Goal: Task Accomplishment & Management: Manage account settings

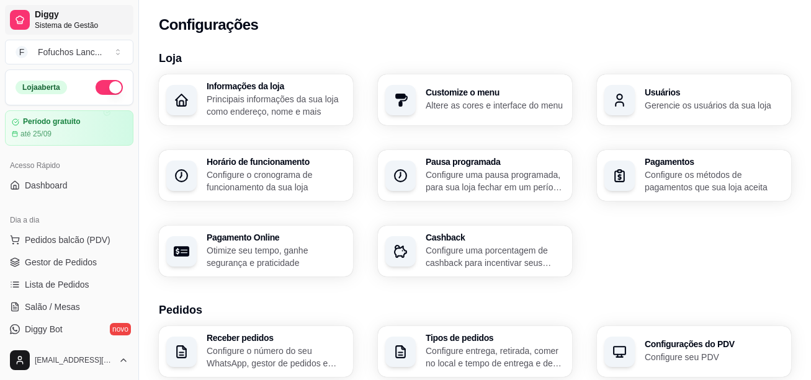
click at [39, 16] on span "Diggy" at bounding box center [82, 14] width 94 height 11
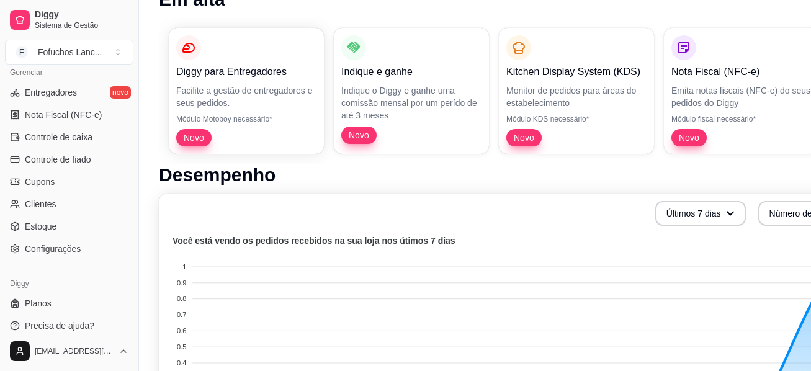
scroll to position [372, 0]
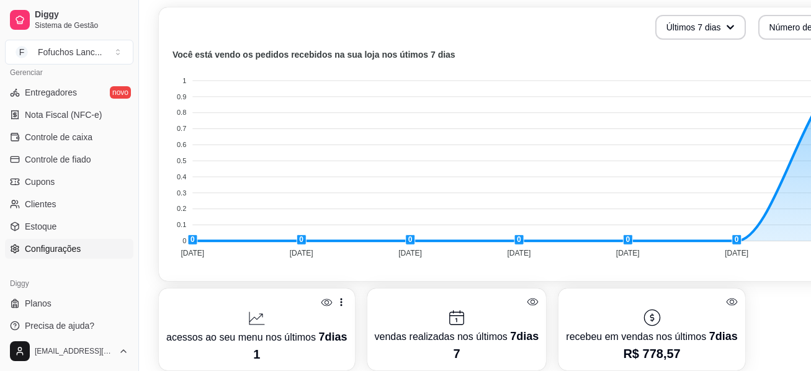
click at [42, 253] on span "Configurações" at bounding box center [53, 249] width 56 height 12
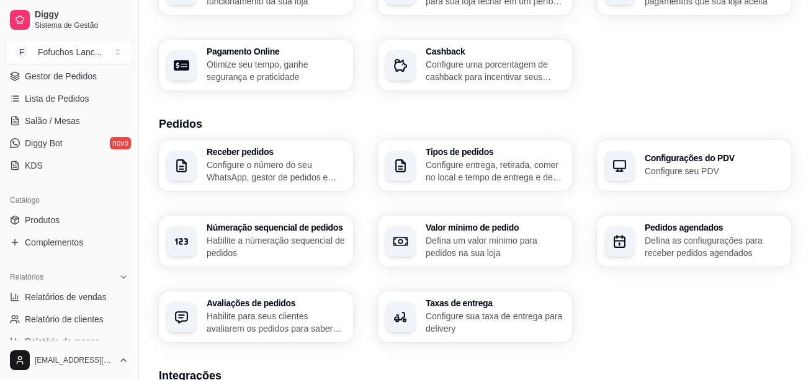
scroll to position [434, 0]
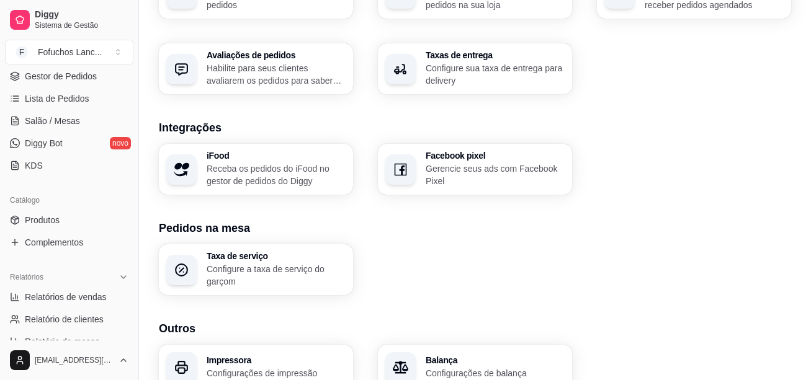
click at [286, 171] on p "Receba os pedidos do iFood no gestor de pedidos do Diggy" at bounding box center [276, 175] width 139 height 25
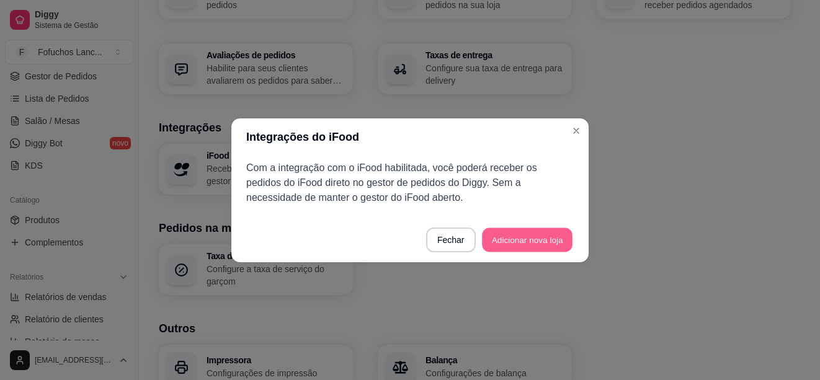
click at [529, 249] on button "Adicionar nova loja" at bounding box center [527, 240] width 91 height 24
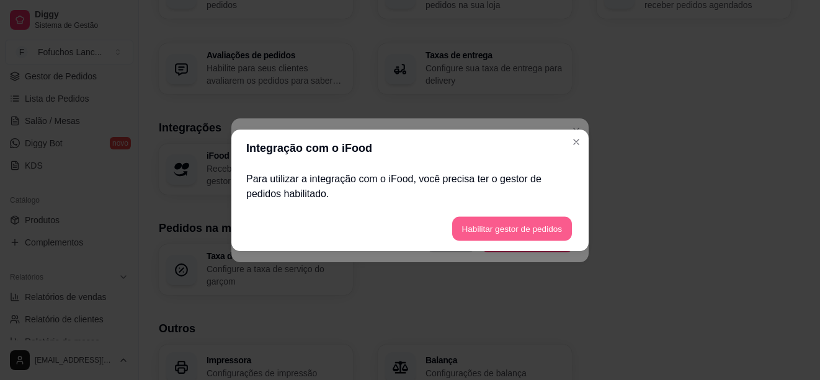
click at [492, 229] on button "Habilitar gestor de pedidos" at bounding box center [512, 229] width 120 height 24
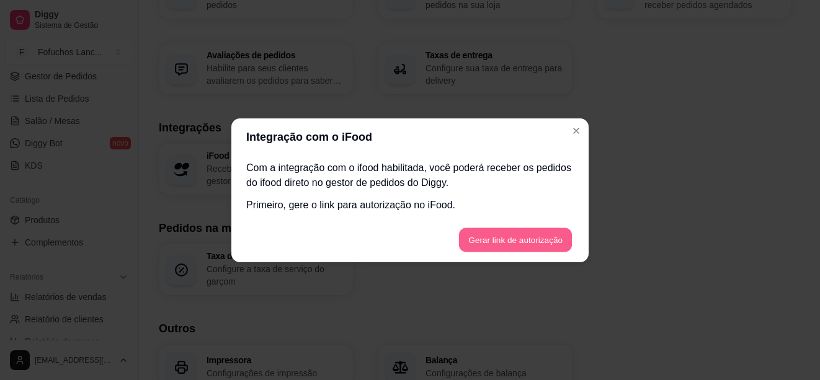
click at [519, 235] on button "Gerar link de autorização" at bounding box center [516, 240] width 114 height 24
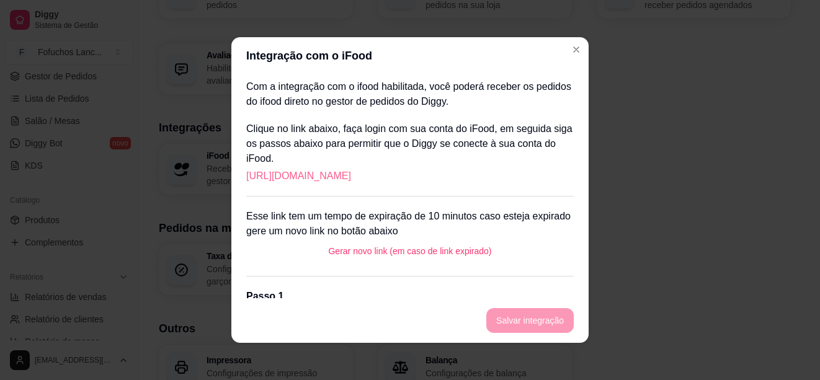
click at [339, 176] on link "https://portal.ifood.com.br/apps/code?c=SLGV-MTWF" at bounding box center [298, 176] width 105 height 15
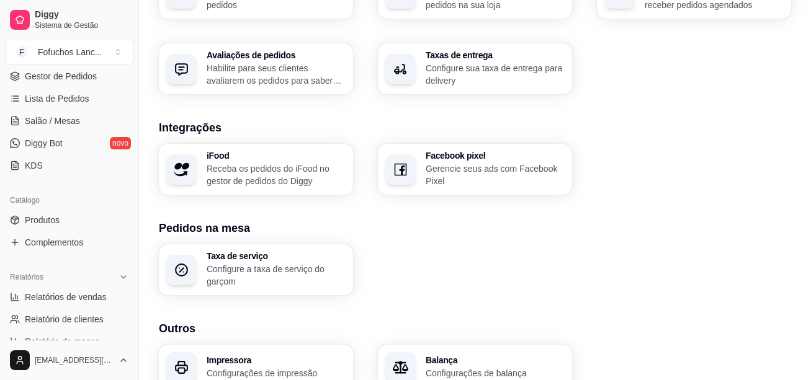
scroll to position [310, 0]
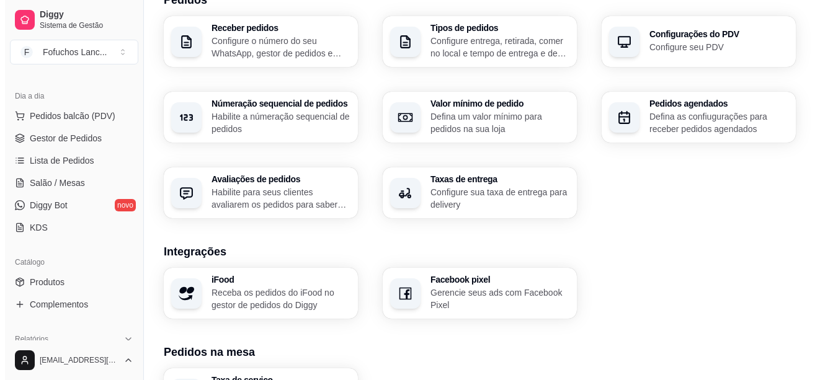
scroll to position [372, 0]
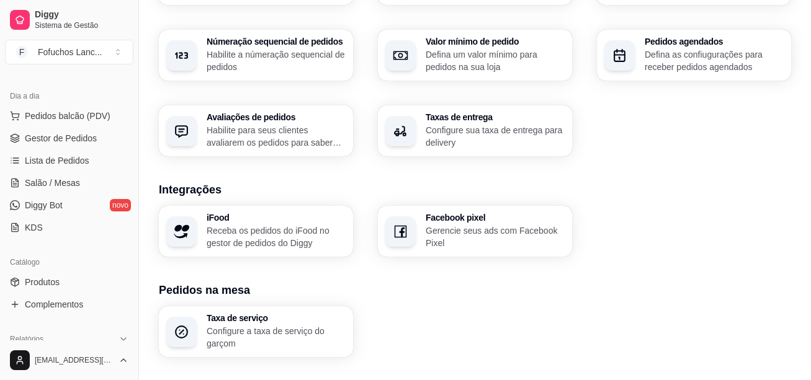
click at [285, 232] on p "Receba os pedidos do iFood no gestor de pedidos do Diggy" at bounding box center [276, 237] width 139 height 25
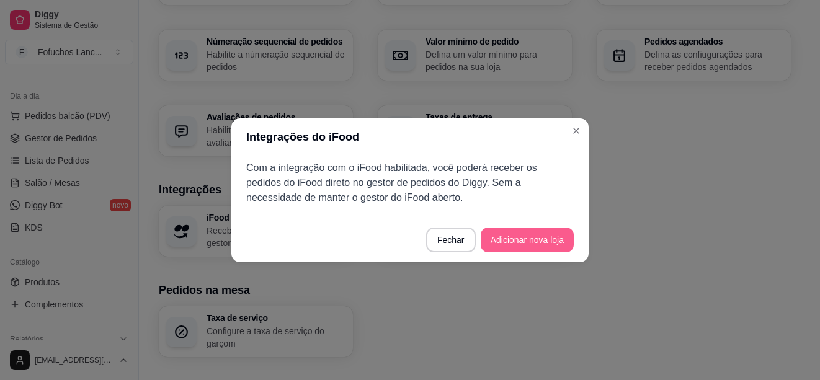
click at [549, 239] on button "Adicionar nova loja" at bounding box center [527, 240] width 93 height 25
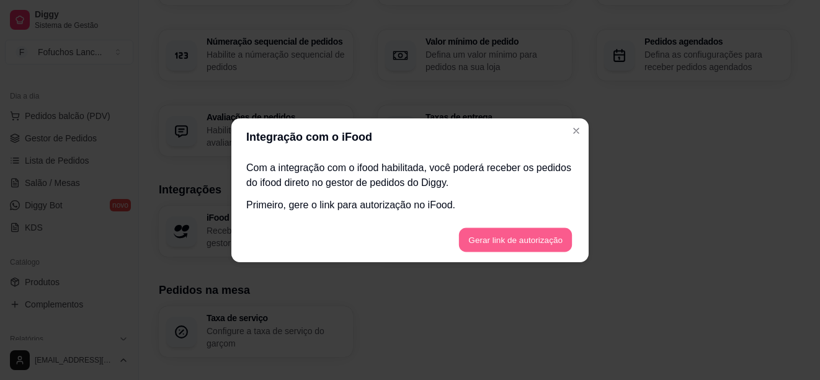
click at [523, 244] on button "Gerar link de autorização" at bounding box center [516, 240] width 114 height 24
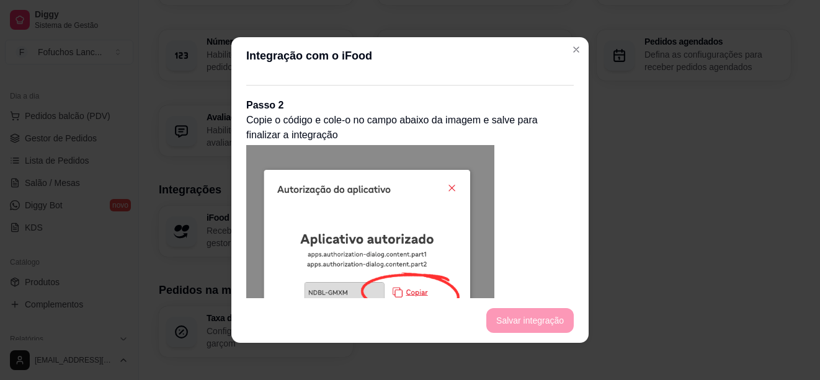
scroll to position [660, 0]
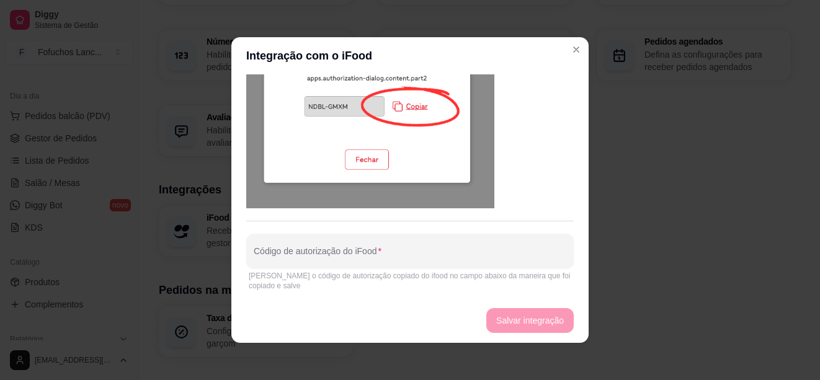
click at [405, 100] on img at bounding box center [370, 83] width 248 height 249
click at [407, 106] on img at bounding box center [370, 83] width 248 height 249
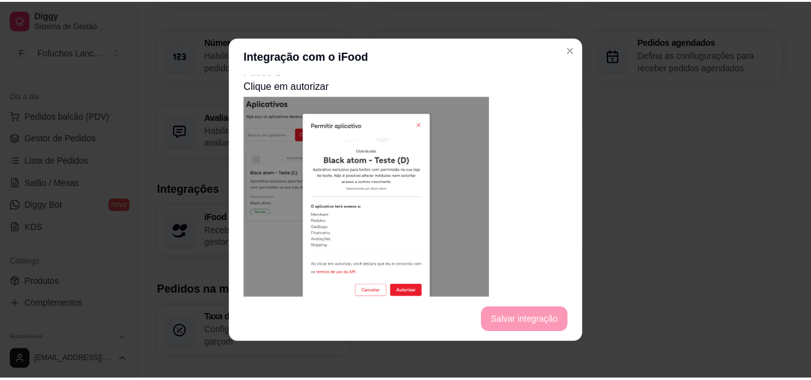
scroll to position [39, 0]
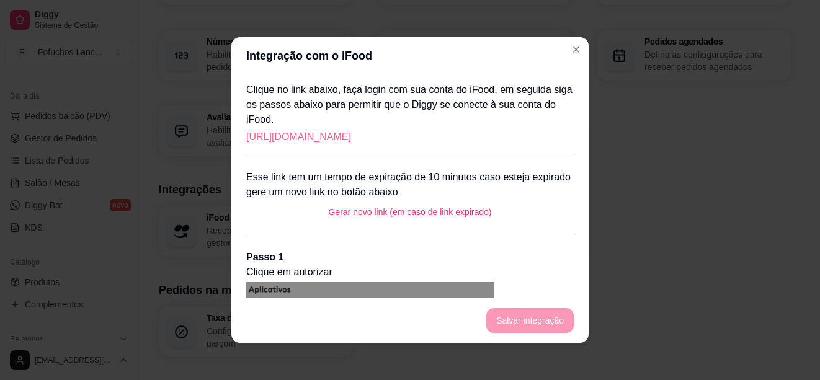
click at [351, 139] on link "https://portal.ifood.com.br/apps/code?c=MRPG-RHVQ" at bounding box center [298, 137] width 105 height 15
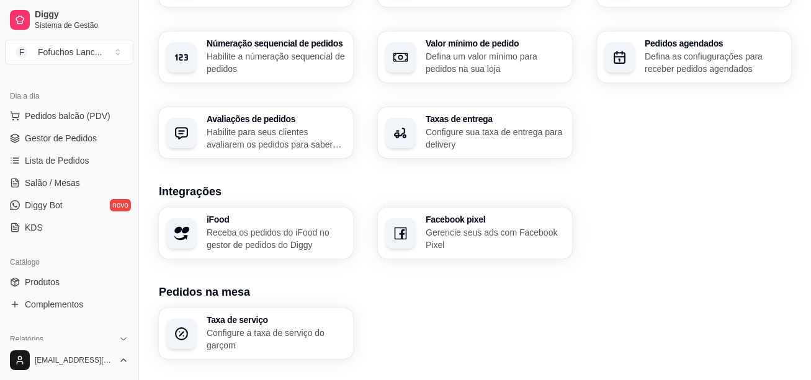
scroll to position [308, 0]
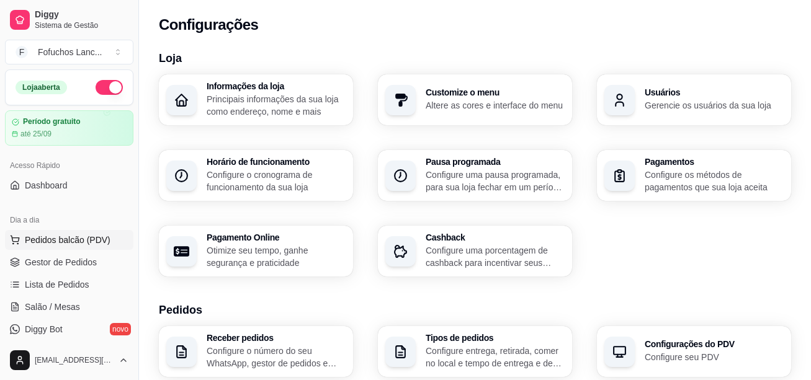
scroll to position [124, 0]
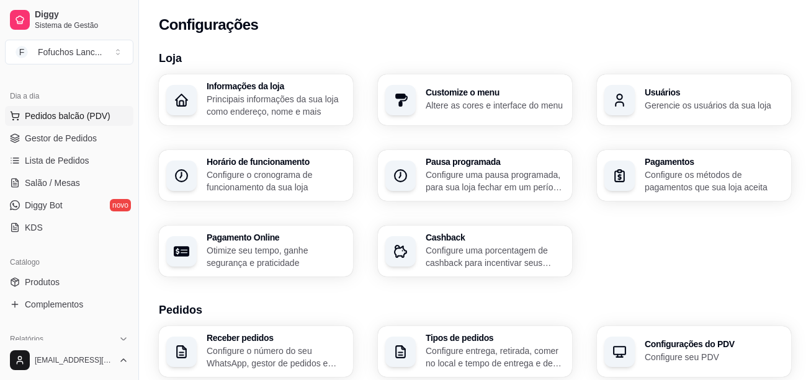
click at [86, 114] on span "Pedidos balcão (PDV)" at bounding box center [68, 116] width 86 height 12
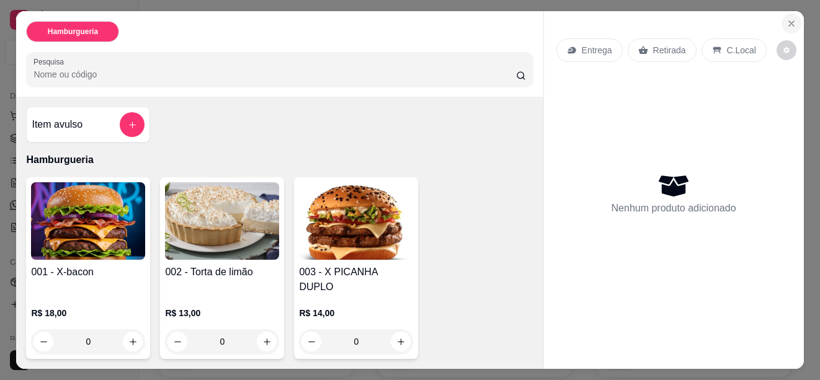
click at [787, 19] on icon "Close" at bounding box center [792, 24] width 10 height 10
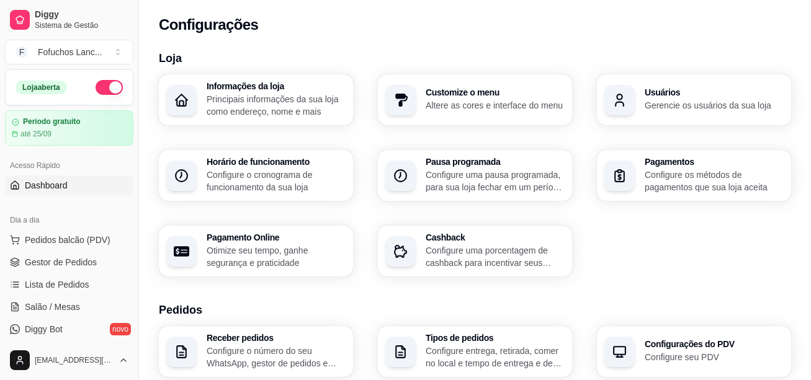
click at [58, 187] on span "Dashboard" at bounding box center [46, 185] width 43 height 12
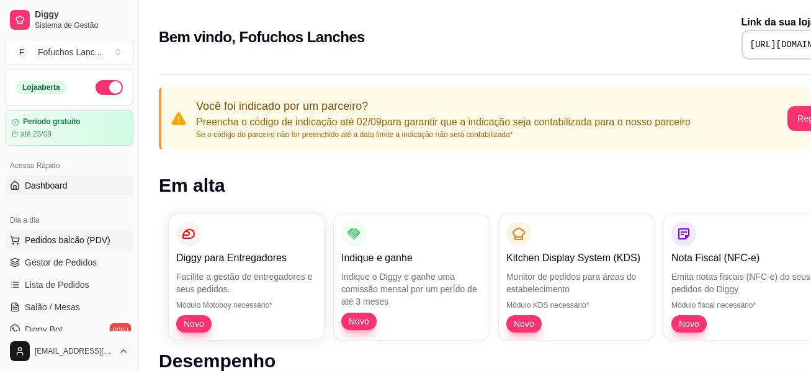
click at [45, 238] on span "Pedidos balcão (PDV)" at bounding box center [68, 240] width 86 height 12
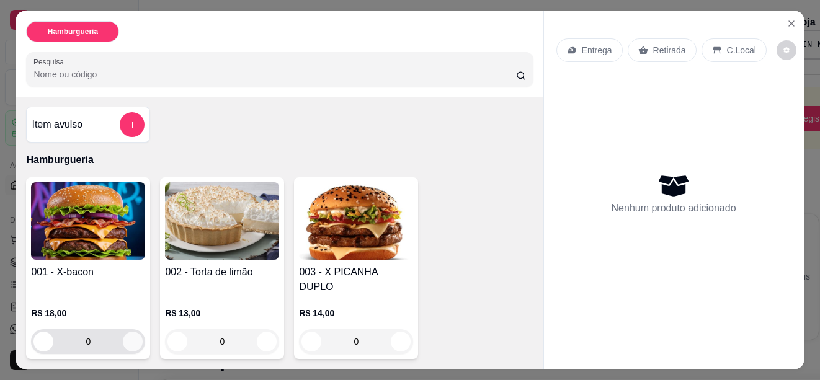
click at [130, 339] on icon "increase-product-quantity" at bounding box center [133, 342] width 7 height 7
type input "1"
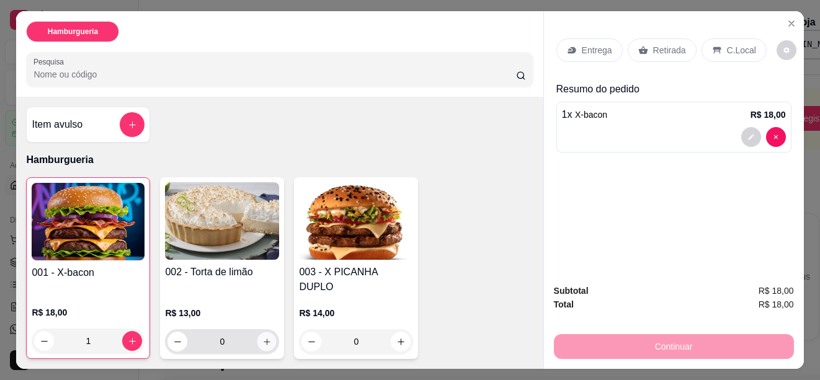
click at [264, 338] on icon "increase-product-quantity" at bounding box center [267, 342] width 9 height 9
type input "1"
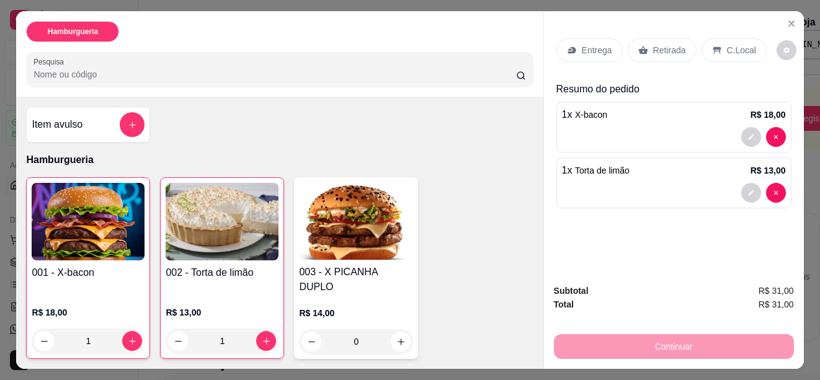
click at [599, 44] on p "Entrega" at bounding box center [597, 50] width 30 height 12
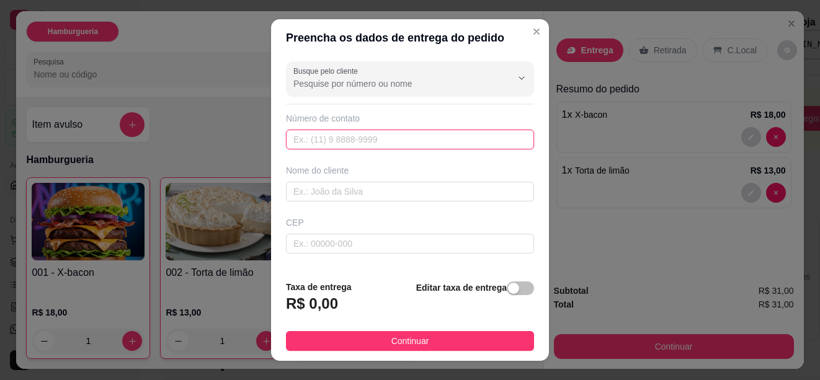
click at [369, 138] on input "text" at bounding box center [410, 140] width 248 height 20
type input "(22) 99876-5454"
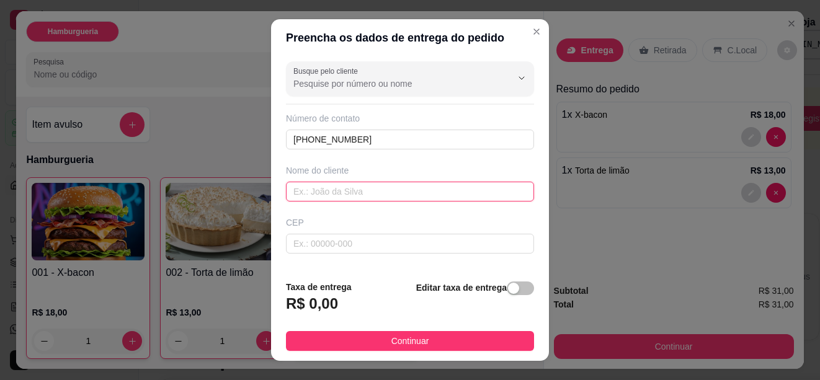
click at [494, 189] on input "text" at bounding box center [410, 192] width 248 height 20
type input "julia da silva"
click at [416, 255] on div "Busque pelo cliente Número de contato (22) 99876-5454 Nome do cliente julia da …" at bounding box center [410, 163] width 278 height 215
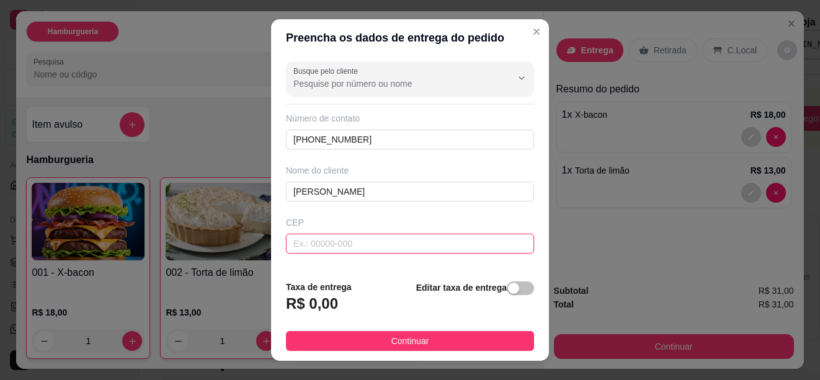
click at [414, 241] on input "text" at bounding box center [410, 244] width 248 height 20
type input "2"
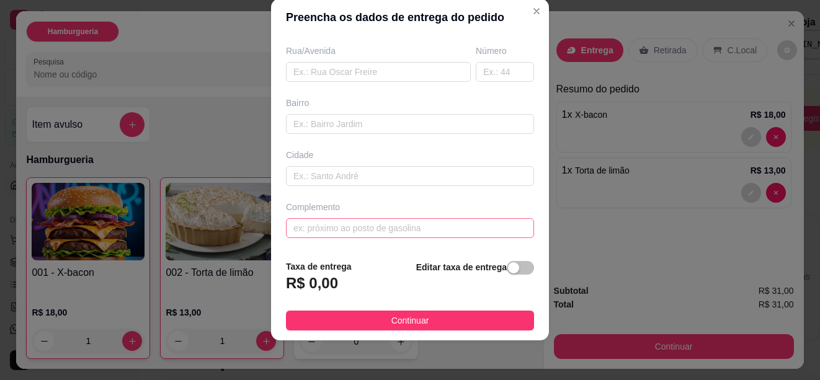
scroll to position [80, 0]
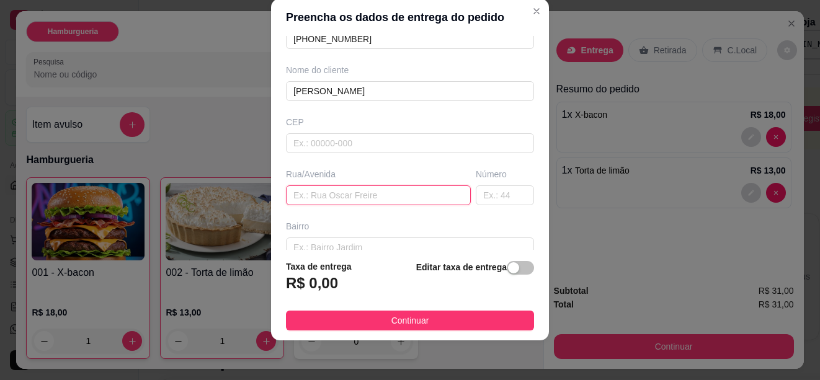
click at [340, 193] on input "text" at bounding box center [378, 196] width 185 height 20
type input "maranhão"
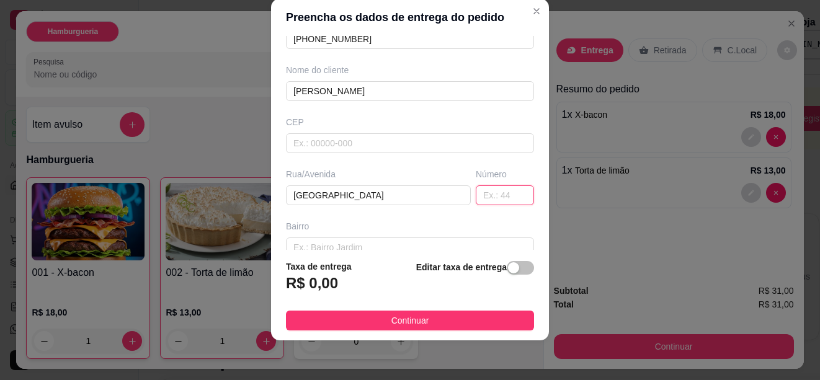
click at [476, 192] on input "text" at bounding box center [505, 196] width 58 height 20
type input "99"
click at [449, 243] on input "text" at bounding box center [410, 248] width 248 height 20
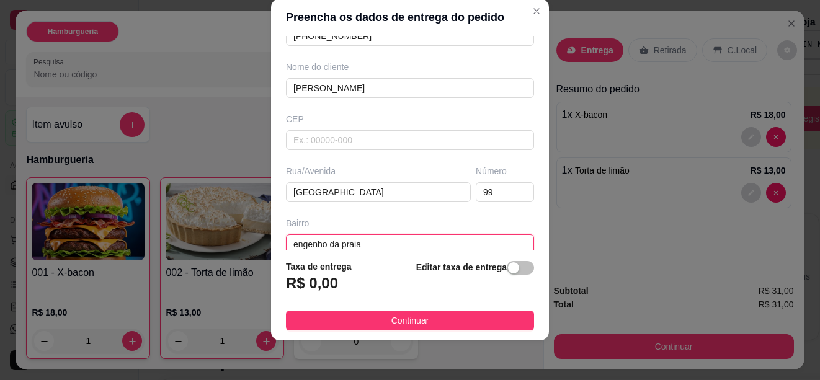
scroll to position [204, 0]
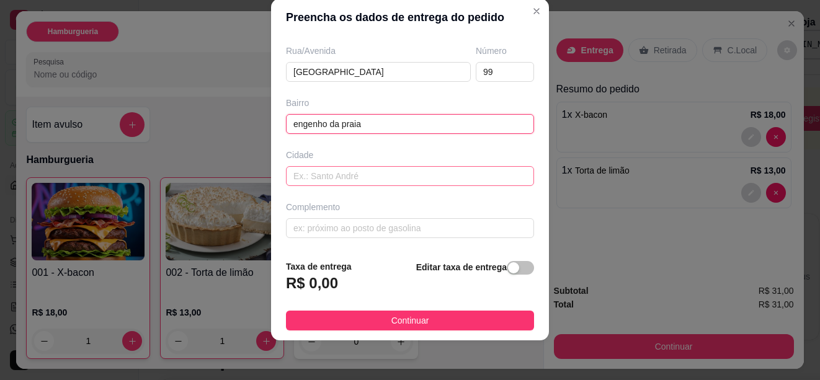
type input "engenho da praia"
click at [375, 171] on input "text" at bounding box center [410, 176] width 248 height 20
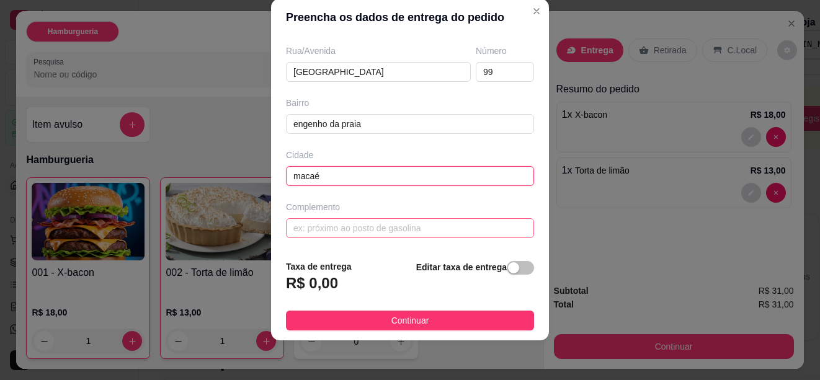
type input "macaé"
click at [389, 229] on input "text" at bounding box center [410, 228] width 248 height 20
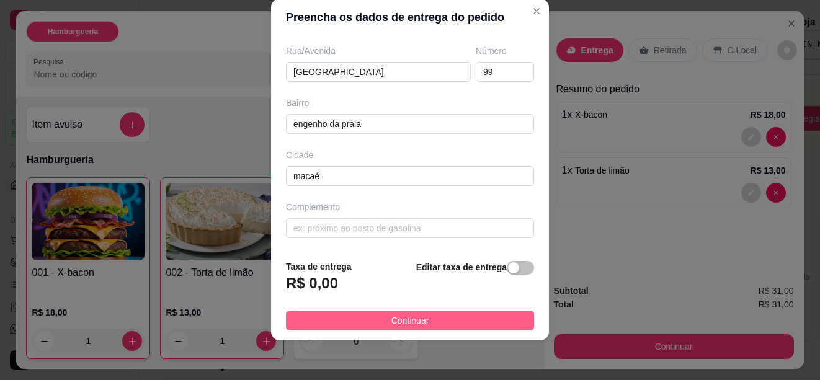
click at [413, 321] on span "Continuar" at bounding box center [411, 321] width 38 height 14
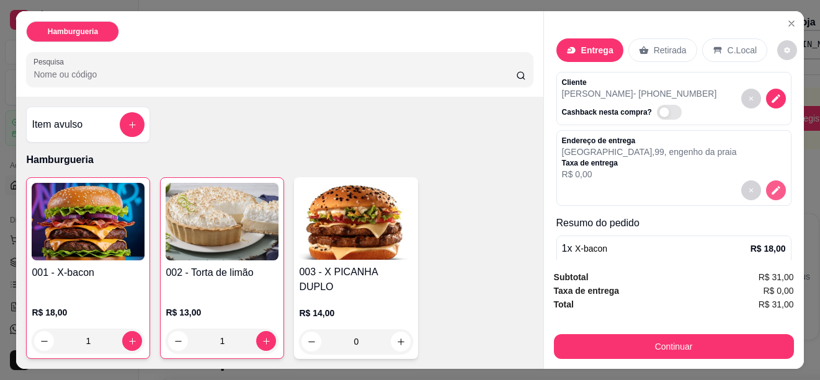
click at [766, 193] on button "decrease-product-quantity" at bounding box center [776, 191] width 20 height 20
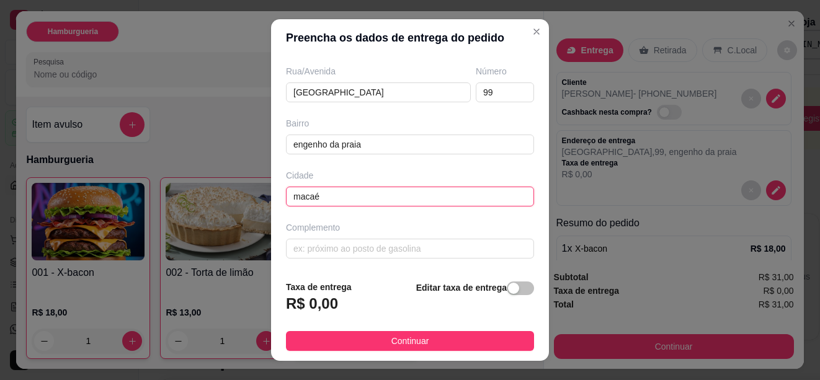
drag, startPoint x: 339, startPoint y: 189, endPoint x: 19, endPoint y: 204, distance: 320.6
click at [19, 204] on div "Preencha os dados de entrega do pedido Busque pelo cliente Número de contato 22…" at bounding box center [410, 190] width 820 height 380
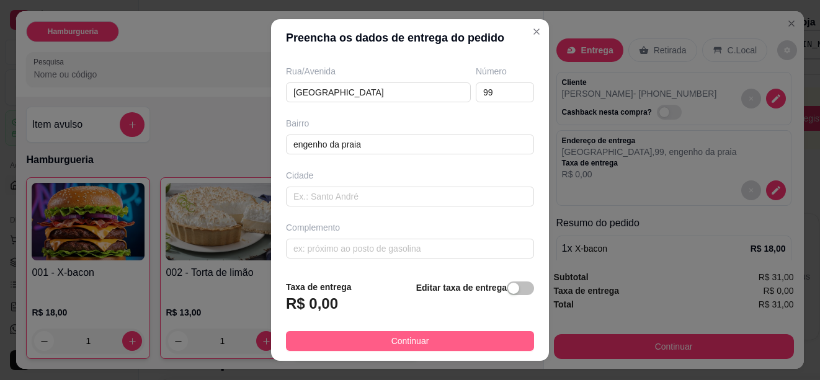
click at [436, 339] on button "Continuar" at bounding box center [410, 341] width 248 height 20
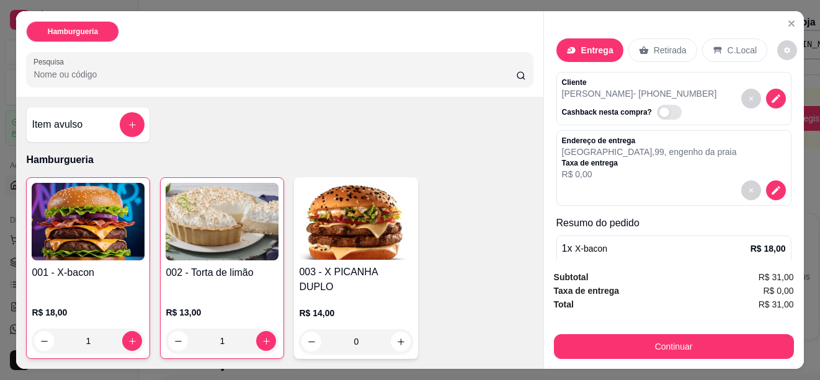
scroll to position [100, 0]
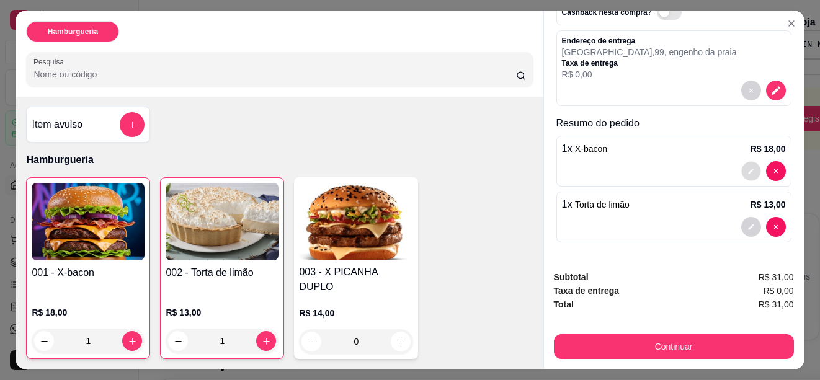
click at [748, 169] on icon "decrease-product-quantity" at bounding box center [751, 172] width 6 height 6
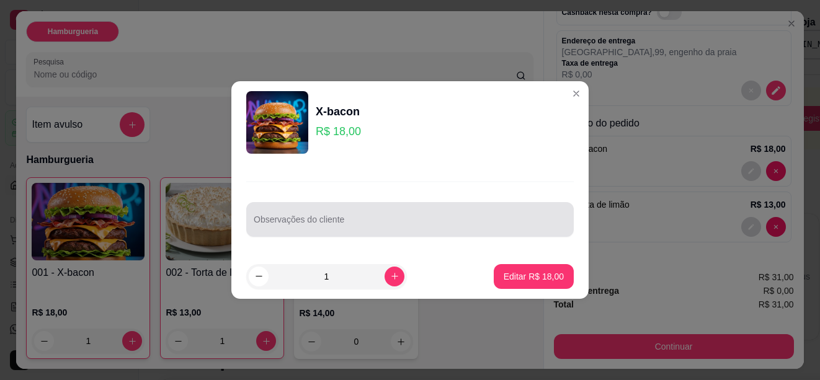
click at [341, 222] on input "Observações do cliente" at bounding box center [410, 224] width 313 height 12
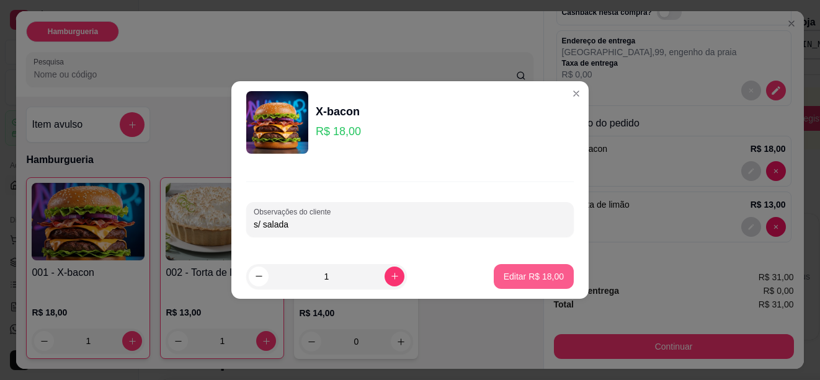
type input "s/ salada"
click at [532, 280] on p "Editar R$ 18,00" at bounding box center [534, 277] width 60 height 12
type input "0"
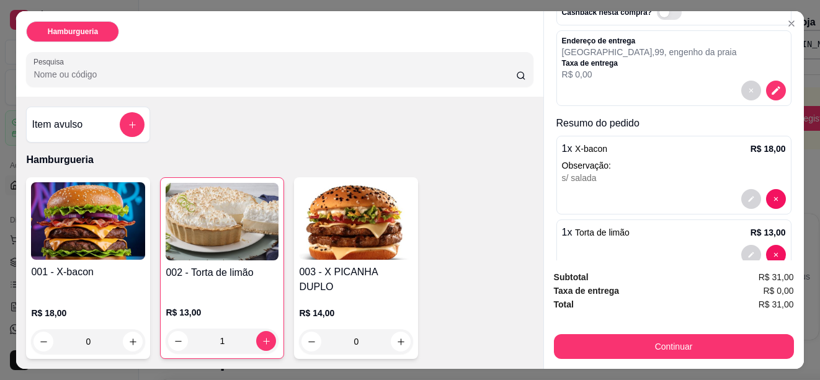
scroll to position [128, 0]
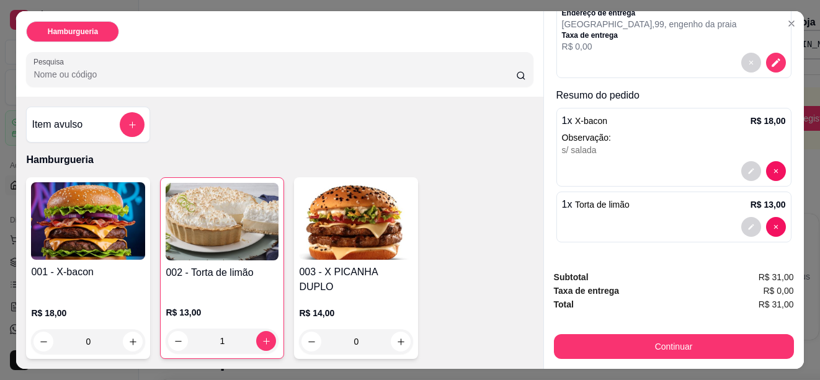
click at [588, 205] on span "Torta de limão" at bounding box center [602, 205] width 55 height 10
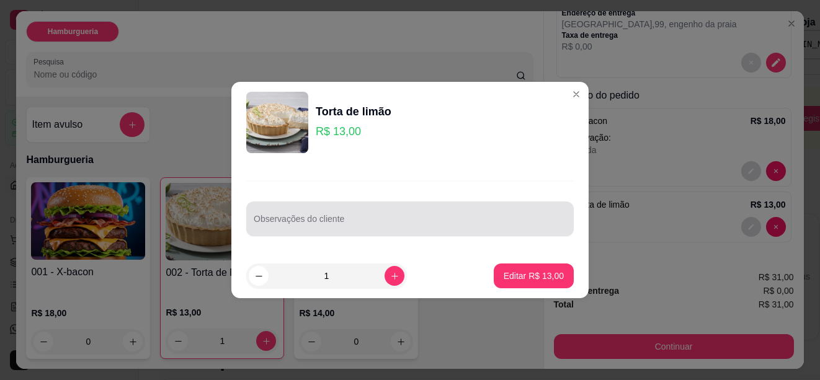
click at [368, 217] on div at bounding box center [410, 219] width 313 height 25
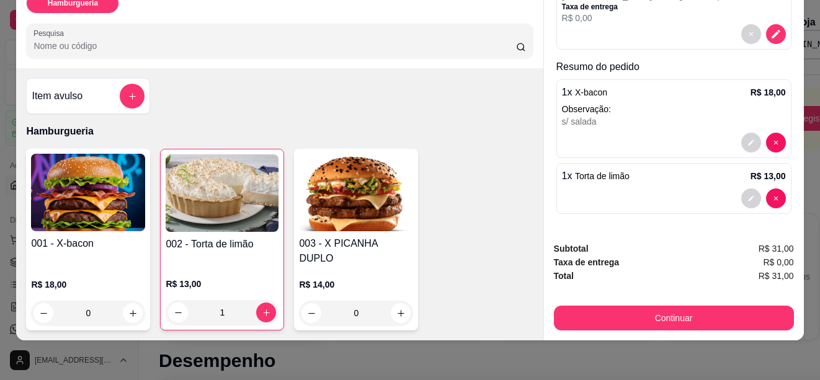
scroll to position [0, 0]
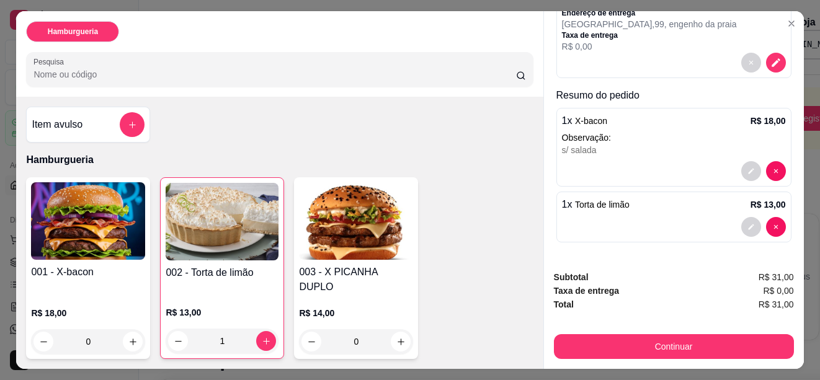
click at [634, 151] on div "s/ salada" at bounding box center [674, 150] width 224 height 12
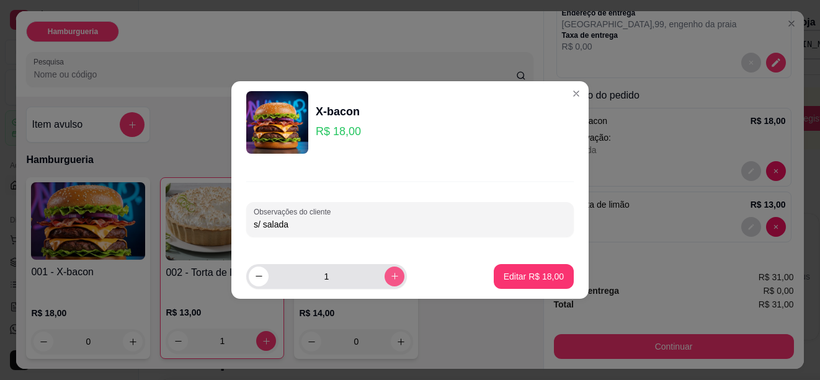
click at [385, 274] on button "increase-product-quantity" at bounding box center [395, 277] width 20 height 20
type input "2"
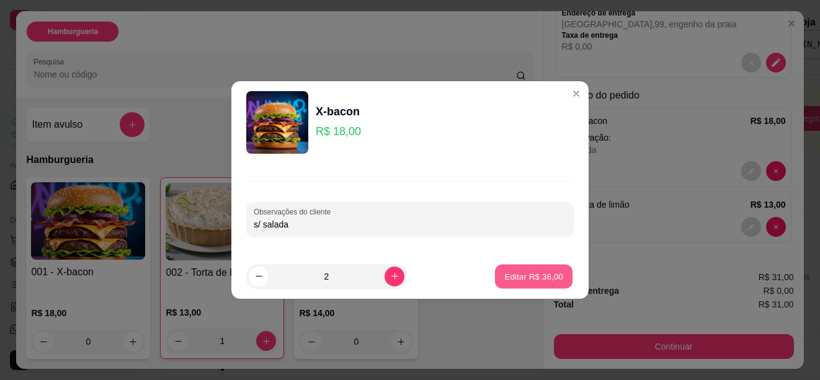
click at [528, 272] on p "Editar R$ 36,00" at bounding box center [534, 277] width 58 height 12
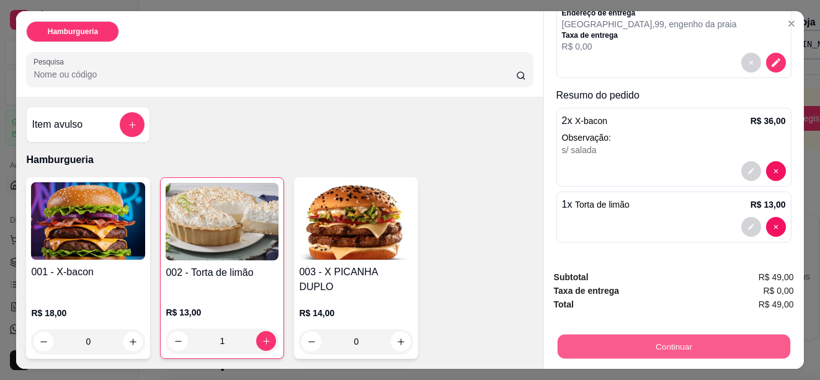
click at [668, 341] on button "Continuar" at bounding box center [673, 347] width 233 height 24
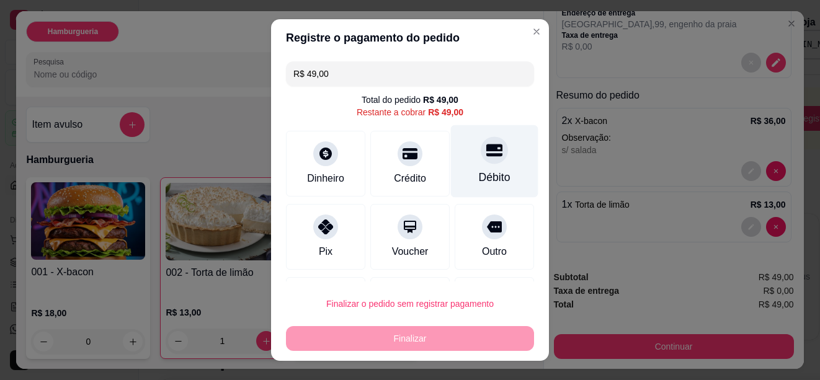
click at [481, 164] on div "Débito" at bounding box center [495, 161] width 88 height 73
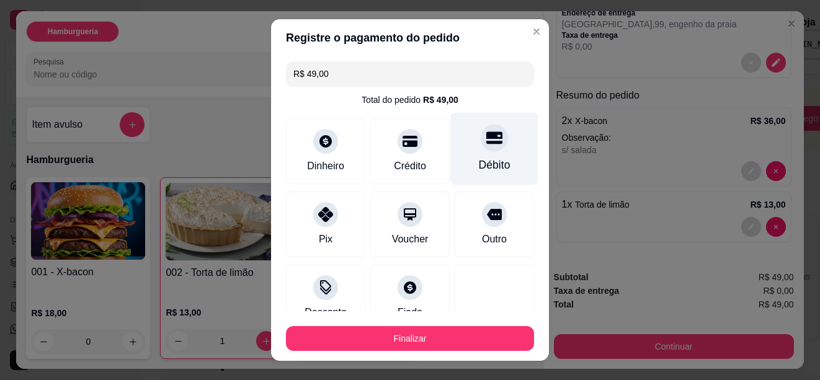
type input "R$ 0,00"
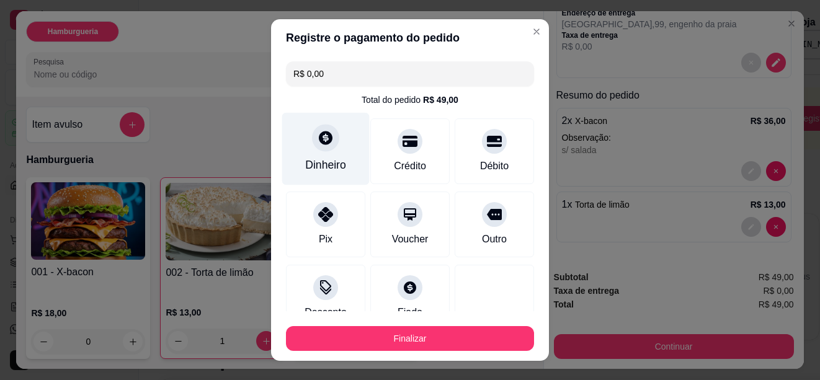
click at [312, 143] on div at bounding box center [325, 137] width 27 height 27
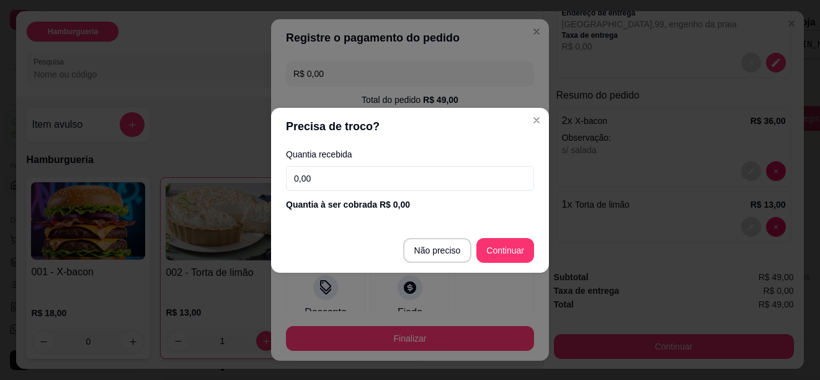
drag, startPoint x: 339, startPoint y: 180, endPoint x: 56, endPoint y: 176, distance: 282.4
click at [57, 176] on div "Precisa de troco? Quantia recebida 0,00 Quantia à ser cobrada R$ 0,00 Não preci…" at bounding box center [410, 190] width 820 height 380
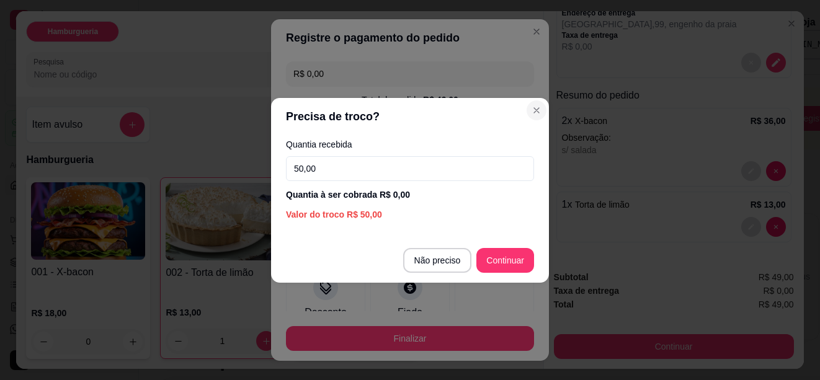
type input "50,00"
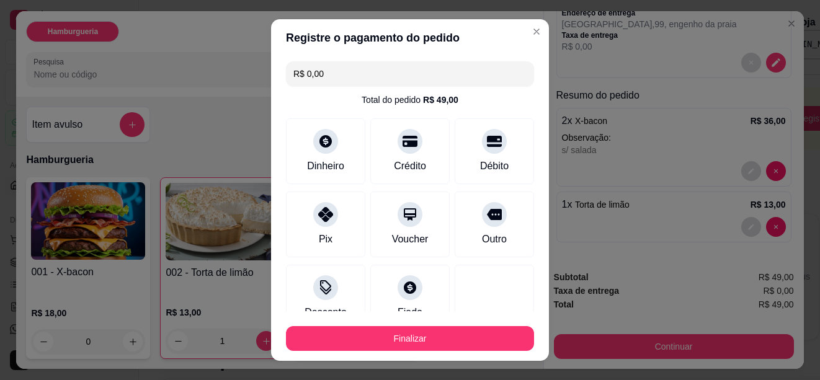
click at [319, 75] on input "R$ 0,00" at bounding box center [410, 73] width 233 height 25
drag, startPoint x: 320, startPoint y: 76, endPoint x: 149, endPoint y: 76, distance: 170.7
click at [149, 76] on div "Registre o pagamento do pedido R$ 0,00 Total do pedido R$ 49,00 Dinheiro Crédit…" at bounding box center [410, 190] width 820 height 380
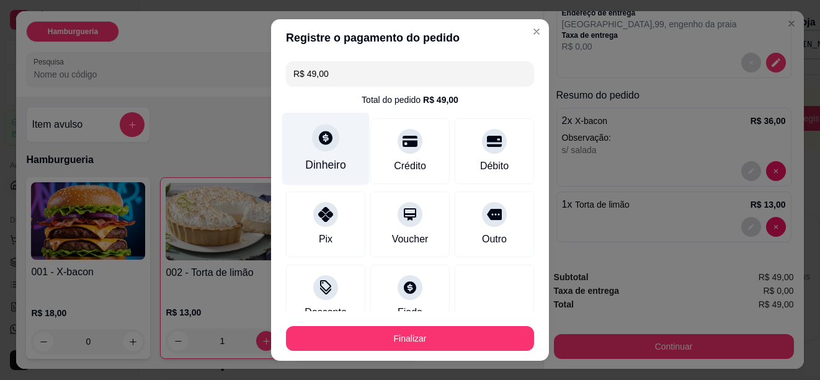
type input "R$ 49,00"
click at [318, 156] on div "Dinheiro" at bounding box center [326, 148] width 88 height 73
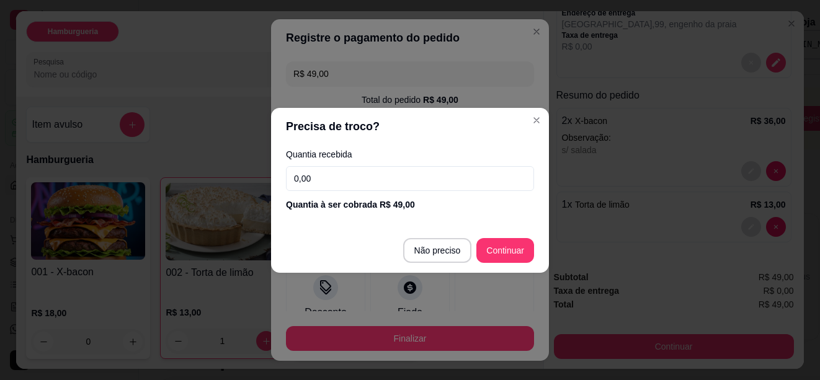
drag, startPoint x: 392, startPoint y: 185, endPoint x: 228, endPoint y: 194, distance: 164.1
click at [228, 207] on div "Precisa de troco? Quantia recebida 0,00 Quantia à ser cobrada R$ 49,00 Não prec…" at bounding box center [410, 190] width 820 height 380
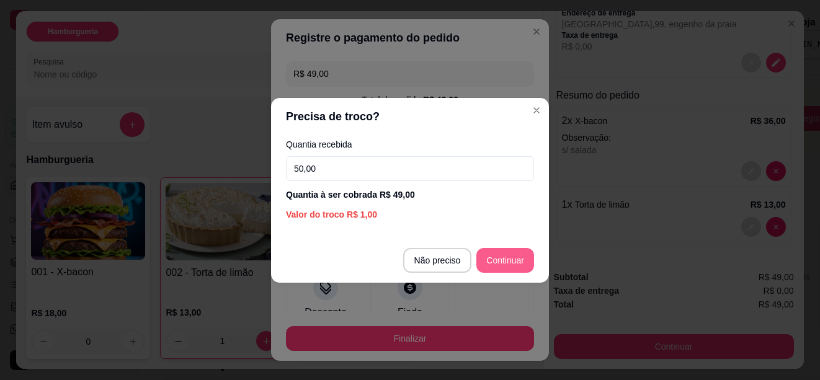
type input "50,00"
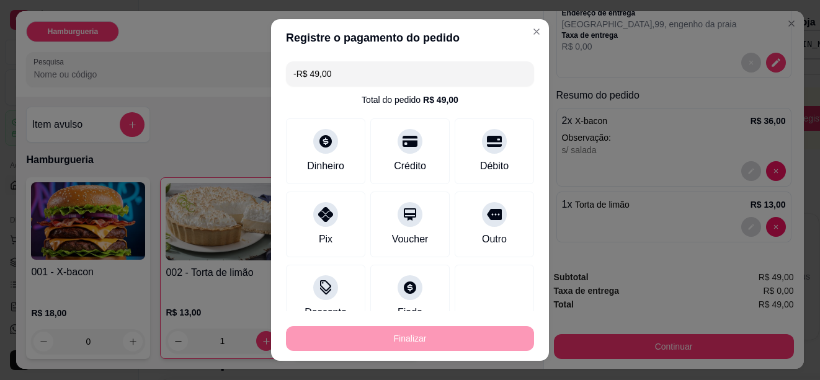
scroll to position [135, 0]
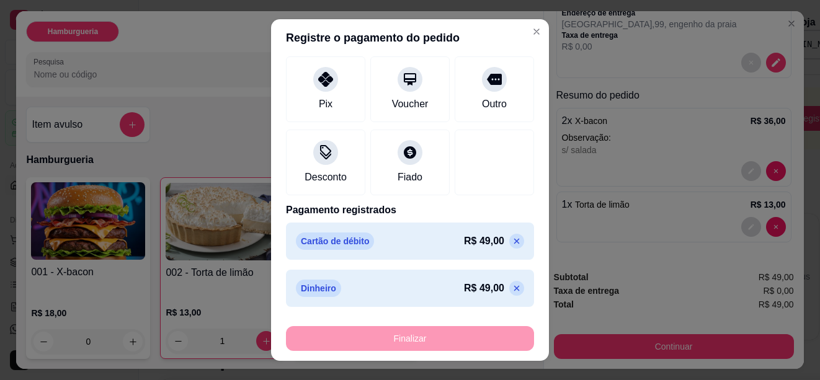
click at [512, 238] on icon at bounding box center [517, 241] width 10 height 10
type input "R$ 0,00"
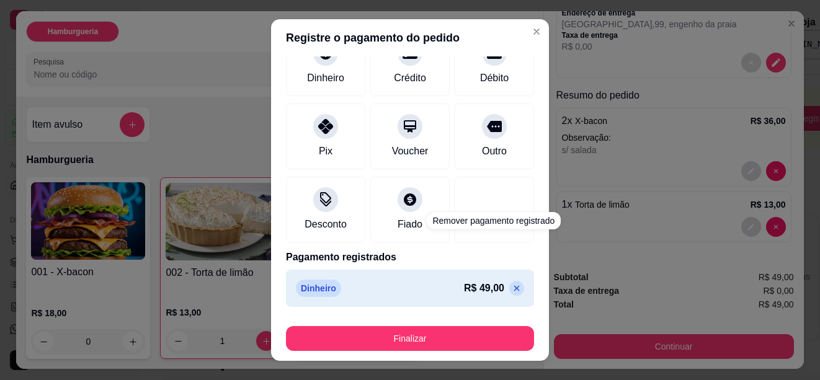
scroll to position [88, 0]
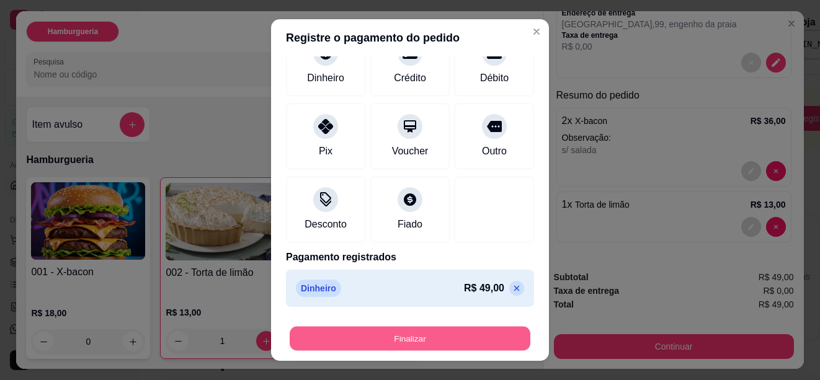
click at [463, 334] on button "Finalizar" at bounding box center [410, 339] width 241 height 24
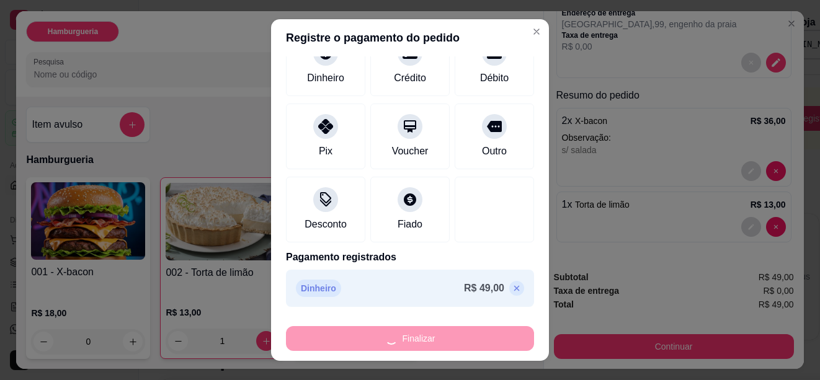
type input "0"
type input "-R$ 49,00"
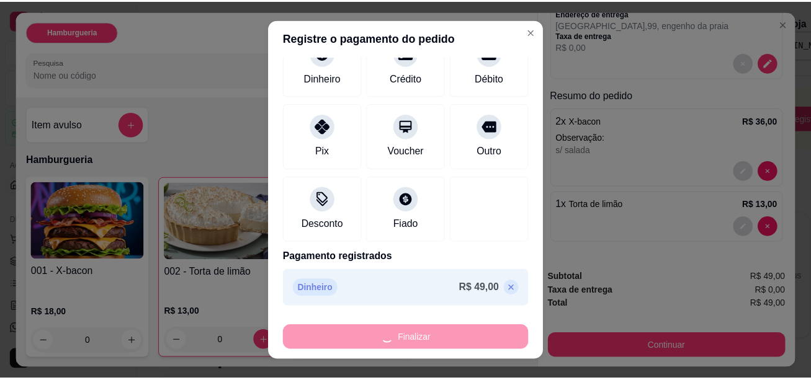
scroll to position [0, 0]
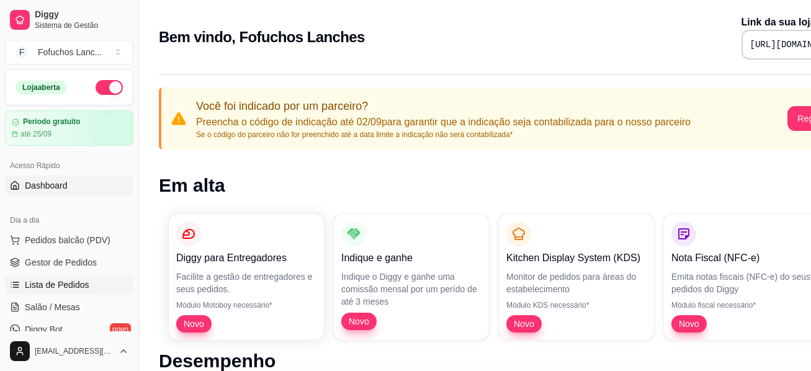
click at [55, 282] on span "Lista de Pedidos" at bounding box center [57, 285] width 65 height 12
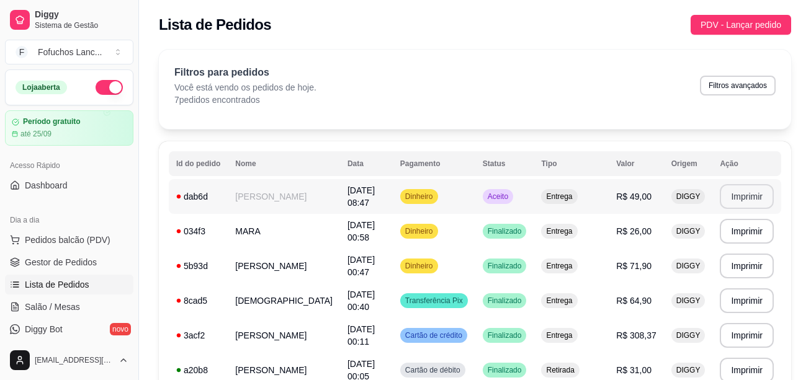
click at [737, 187] on button "Imprimir" at bounding box center [747, 196] width 54 height 25
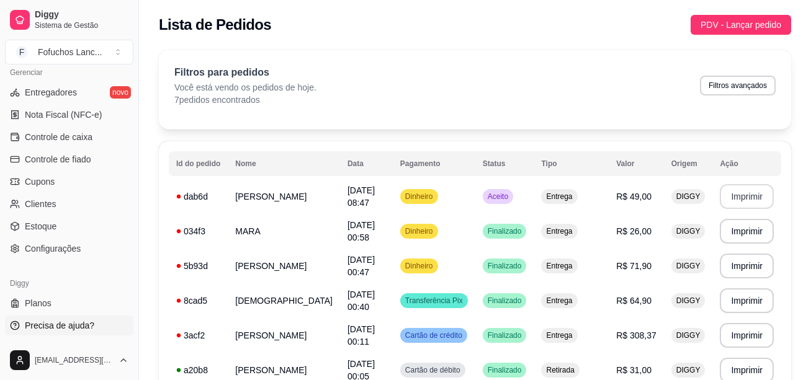
scroll to position [132, 0]
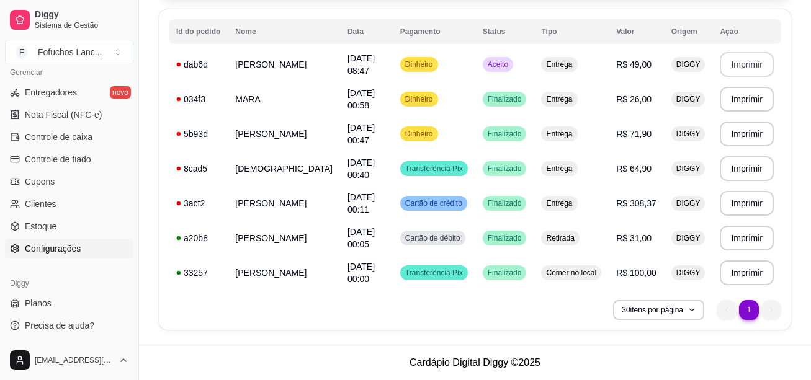
click at [56, 243] on span "Configurações" at bounding box center [53, 249] width 56 height 12
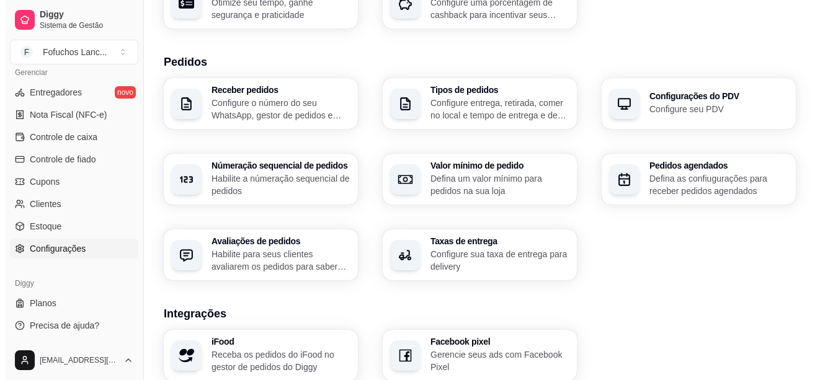
scroll to position [372, 0]
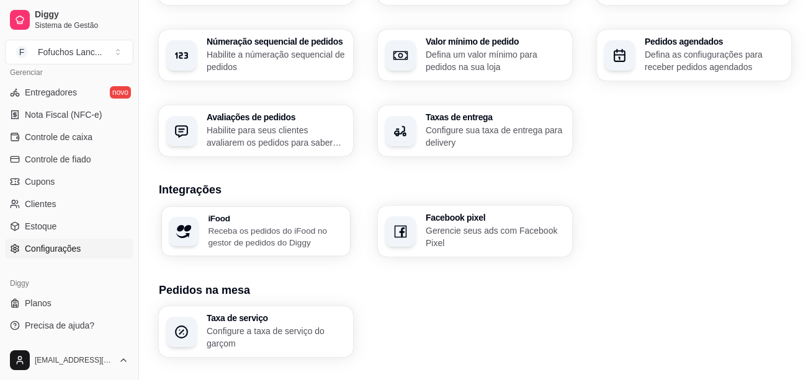
click at [251, 227] on p "Receba os pedidos do iFood no gestor de pedidos do Diggy" at bounding box center [275, 237] width 135 height 24
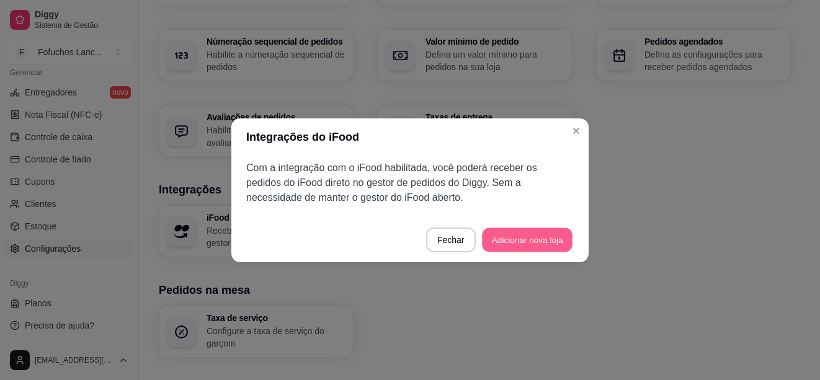
click at [551, 240] on button "Adicionar nova loja" at bounding box center [527, 240] width 91 height 24
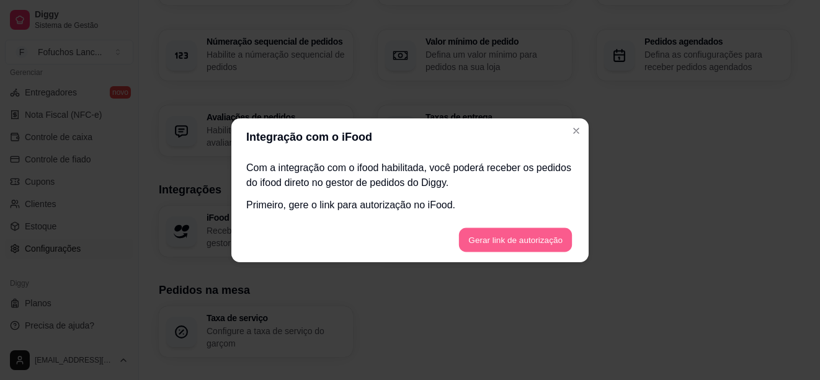
click at [521, 243] on button "Gerar link de autorização" at bounding box center [516, 240] width 114 height 24
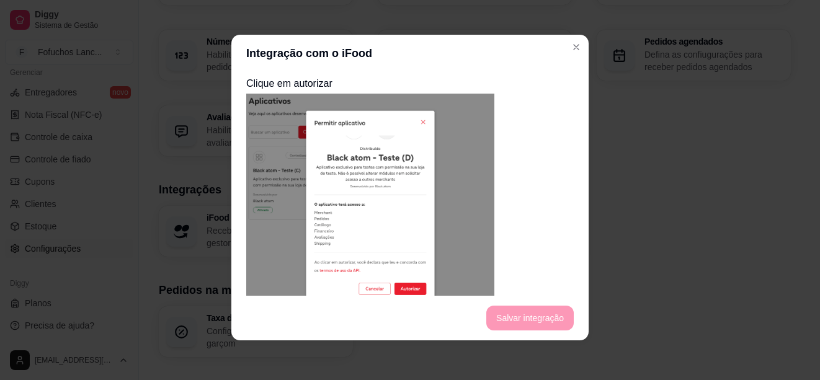
scroll to position [0, 0]
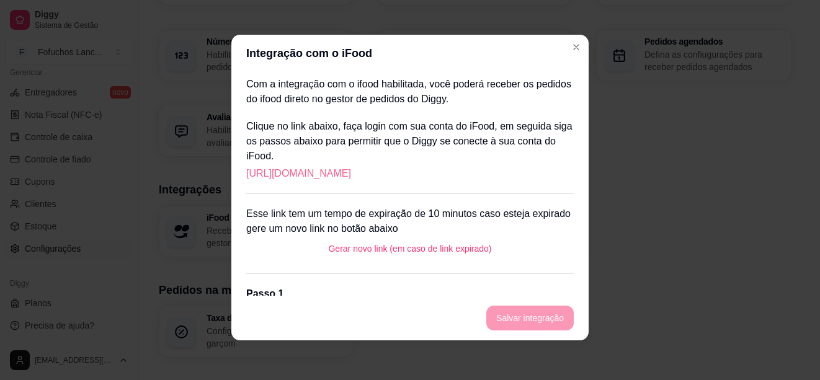
click at [351, 170] on link "https://portal.ifood.com.br/apps/code?c=DKZS-RPGD" at bounding box center [298, 173] width 105 height 15
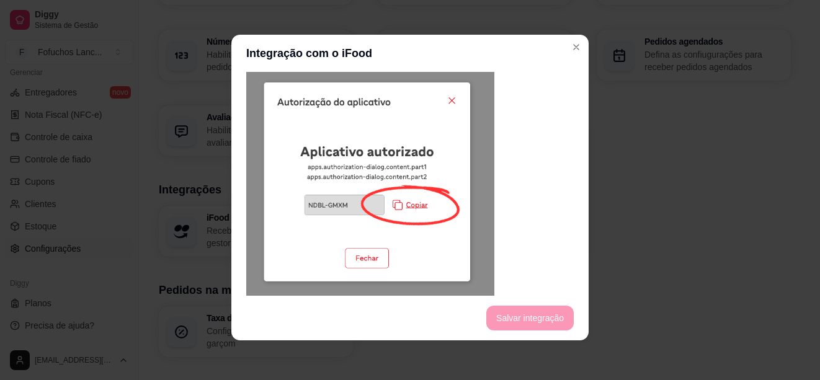
scroll to position [660, 0]
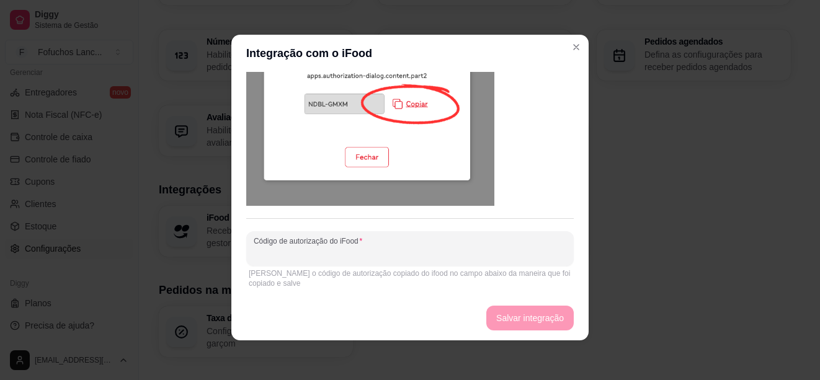
click at [318, 248] on input "Código de autorização do iFood" at bounding box center [410, 254] width 313 height 12
paste input "PKKB-NWNR"
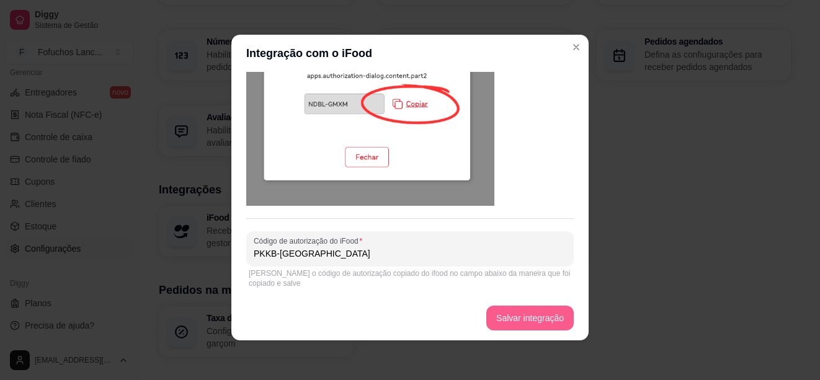
type input "PKKB-NWNR"
click at [513, 317] on button "Salvar integração" at bounding box center [531, 318] width 88 height 25
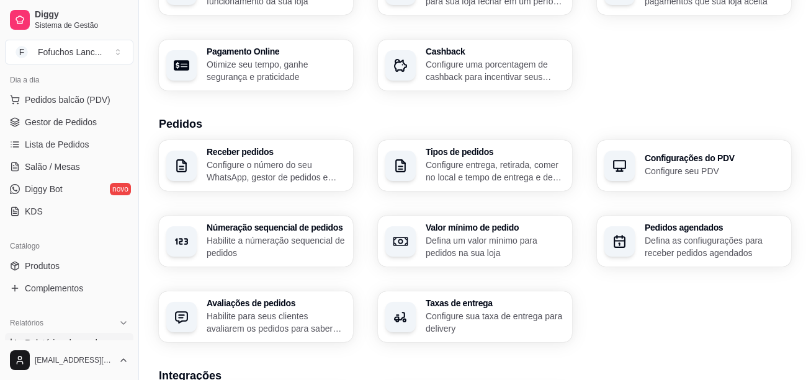
scroll to position [0, 0]
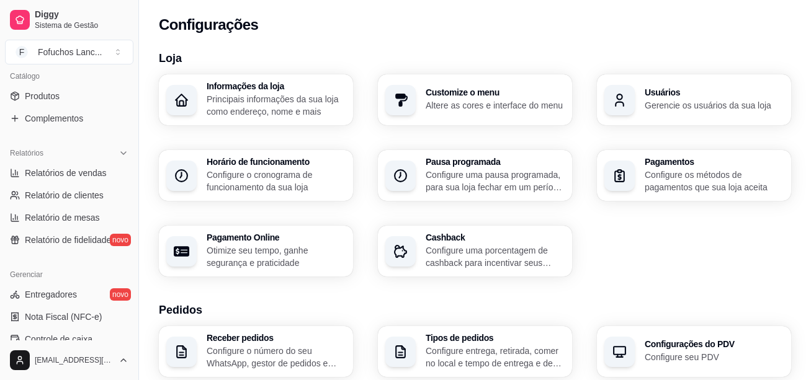
scroll to position [124, 0]
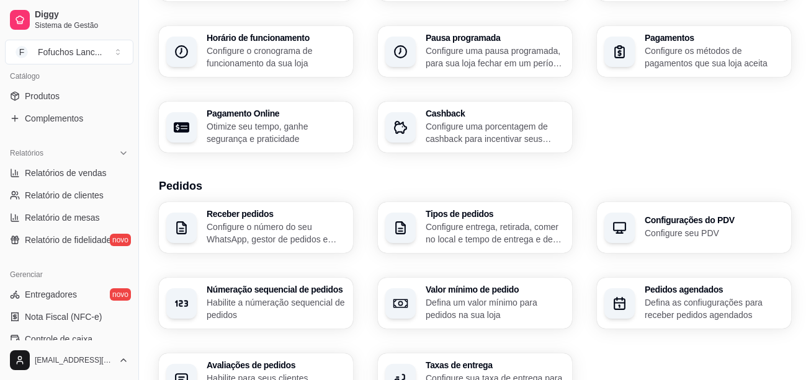
click at [424, 266] on div "Receber pedidos Configure o número do seu WhatsApp, gestor de pedidos e outros …" at bounding box center [475, 303] width 632 height 202
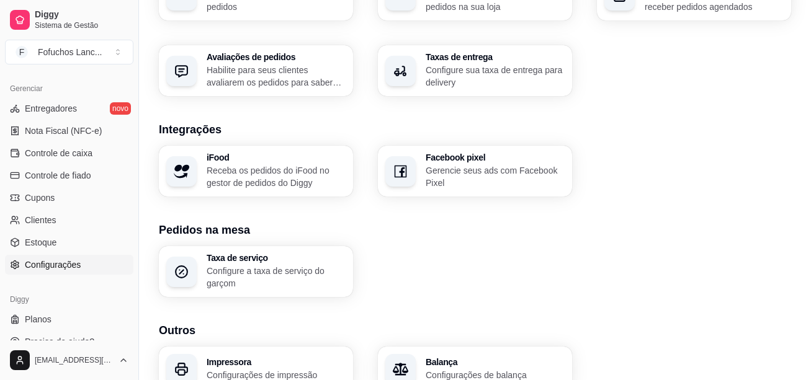
scroll to position [495, 0]
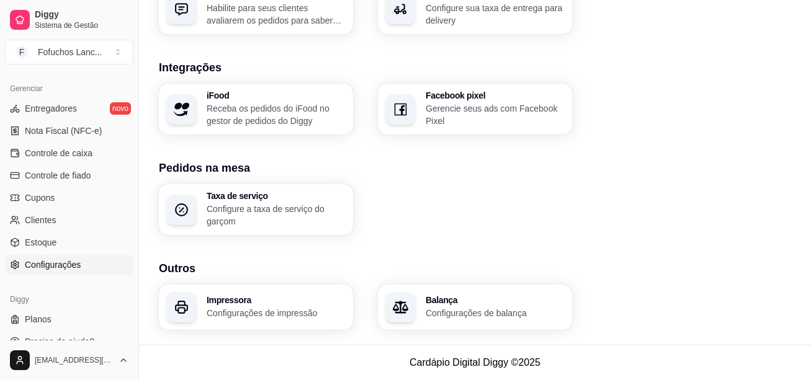
click at [35, 266] on span "Configurações" at bounding box center [53, 265] width 56 height 12
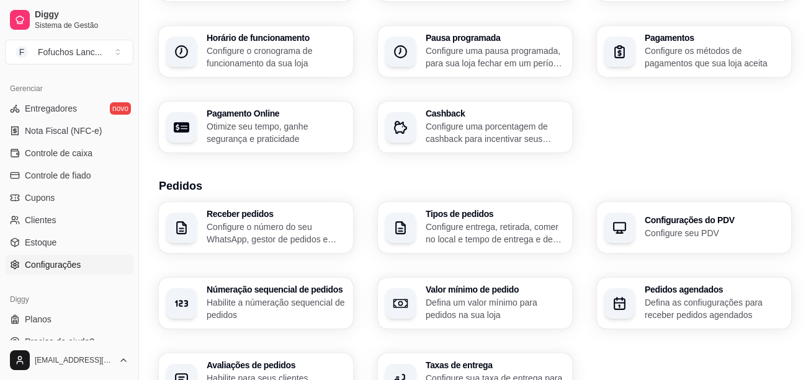
scroll to position [186, 0]
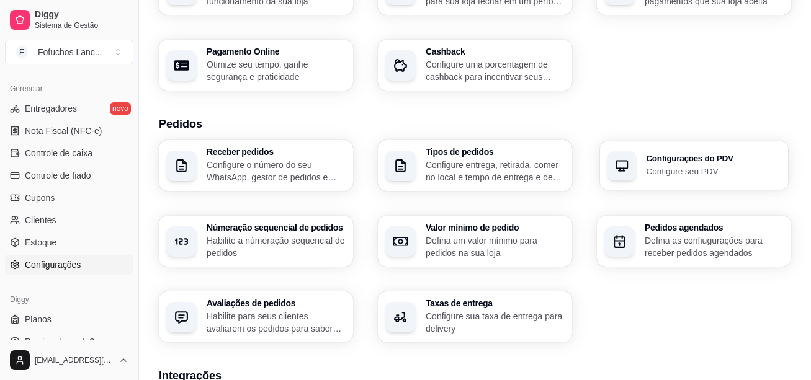
click at [672, 163] on h3 "Configurações do PDV" at bounding box center [713, 159] width 135 height 9
click at [531, 240] on p "Defina um valor mínimo para pedidos na sua loja" at bounding box center [495, 247] width 139 height 25
click at [263, 235] on p "Habilite a númeração sequencial de pedidos" at bounding box center [276, 247] width 139 height 25
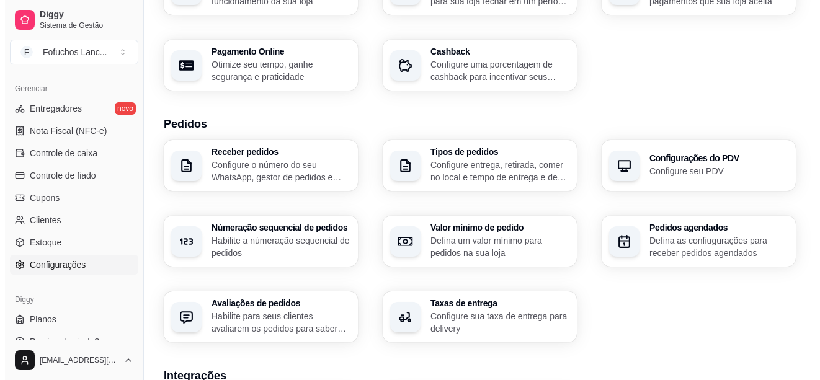
scroll to position [310, 0]
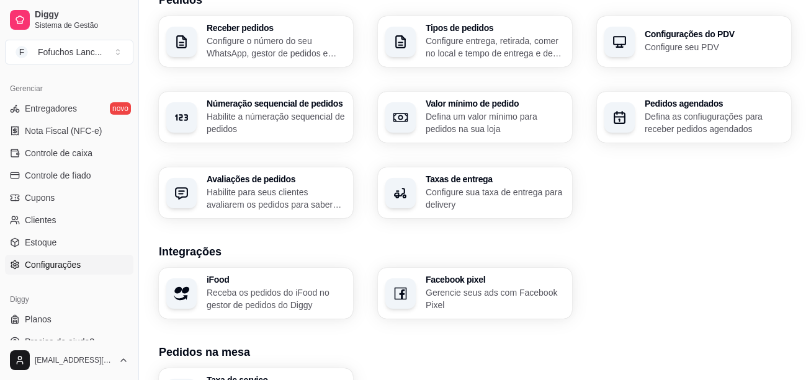
click at [319, 287] on p "Receba os pedidos do iFood no gestor de pedidos do Diggy" at bounding box center [276, 299] width 139 height 25
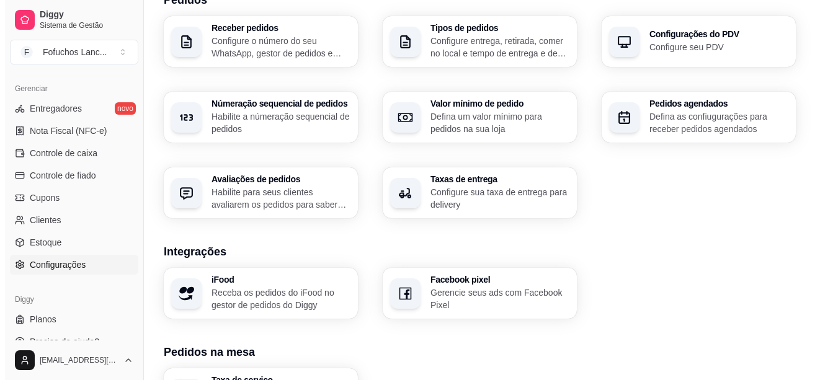
scroll to position [495, 0]
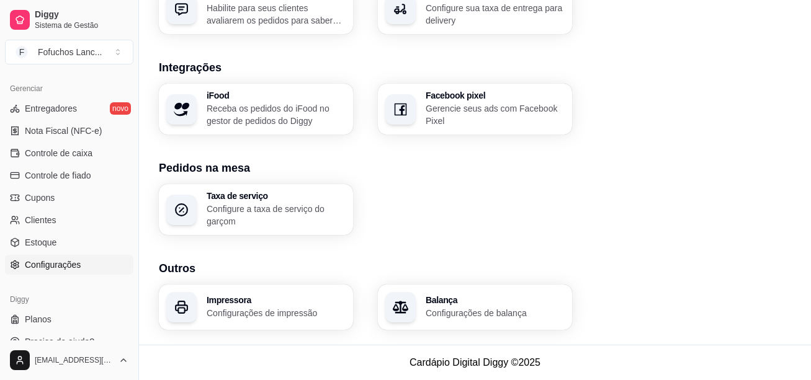
click at [305, 302] on h3 "Impressora" at bounding box center [276, 300] width 139 height 9
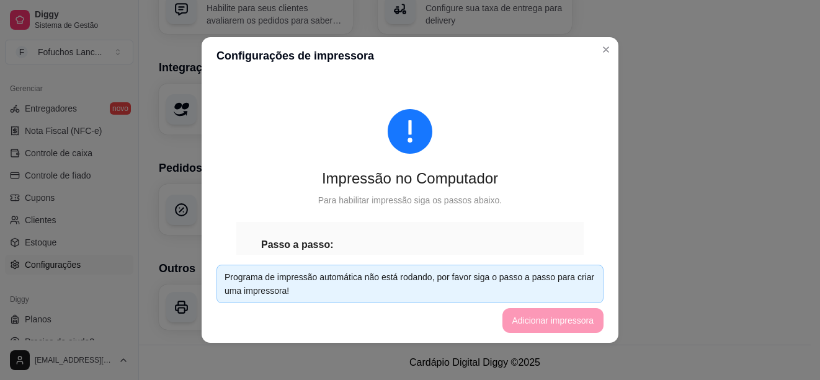
scroll to position [2, 0]
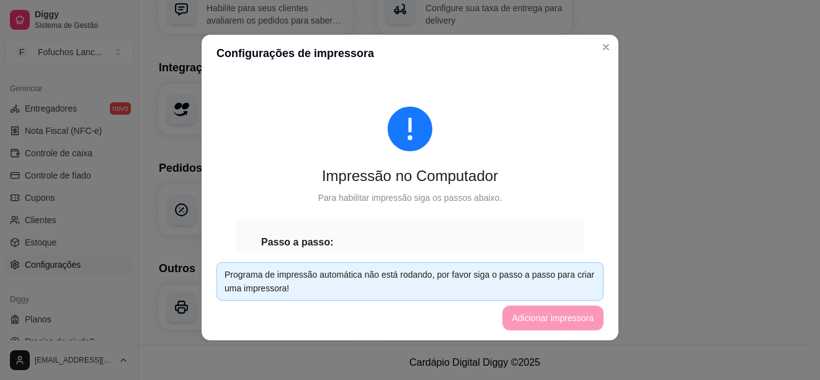
click at [336, 288] on div "Programa de impressão automática não está rodando, por favor siga o passo a pas…" at bounding box center [410, 281] width 371 height 27
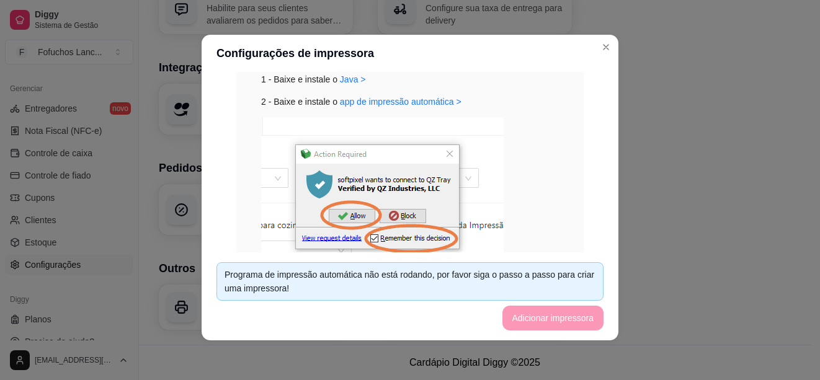
scroll to position [124, 0]
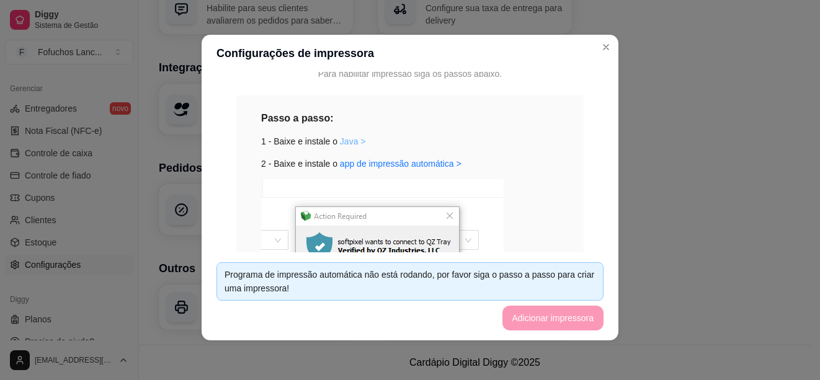
click at [340, 140] on link "Java >" at bounding box center [353, 142] width 26 height 10
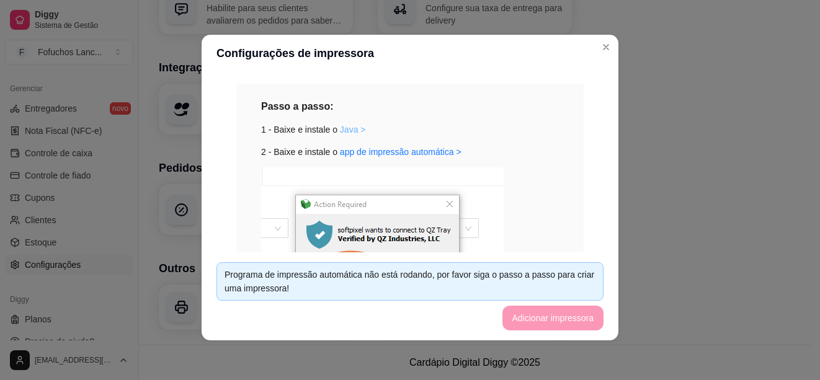
scroll to position [74, 0]
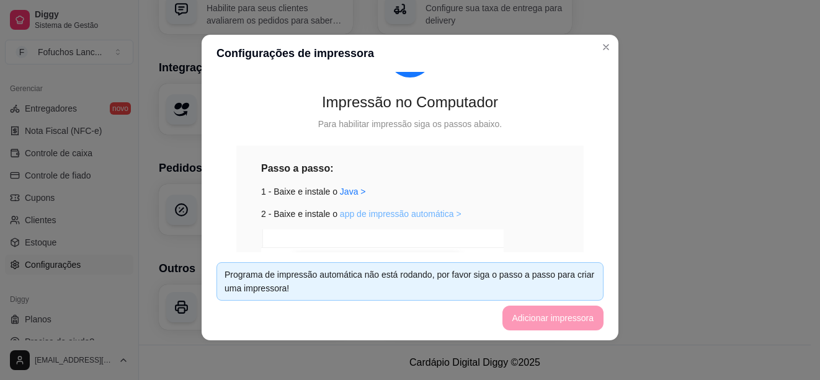
click at [393, 213] on link "app de impressão automática >" at bounding box center [401, 214] width 122 height 10
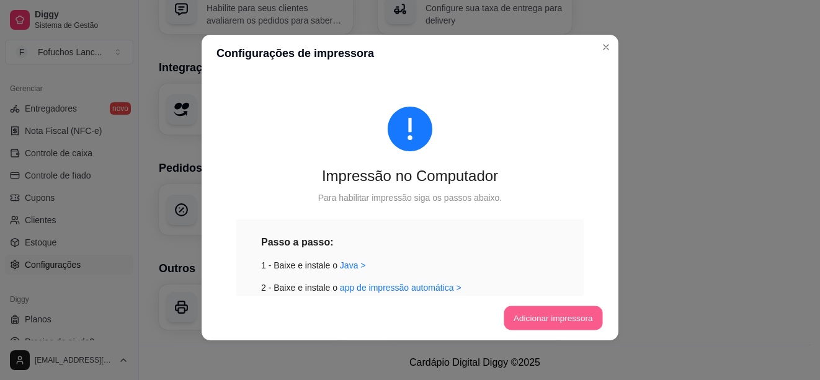
click at [561, 318] on button "Adicionar impressora" at bounding box center [553, 319] width 99 height 24
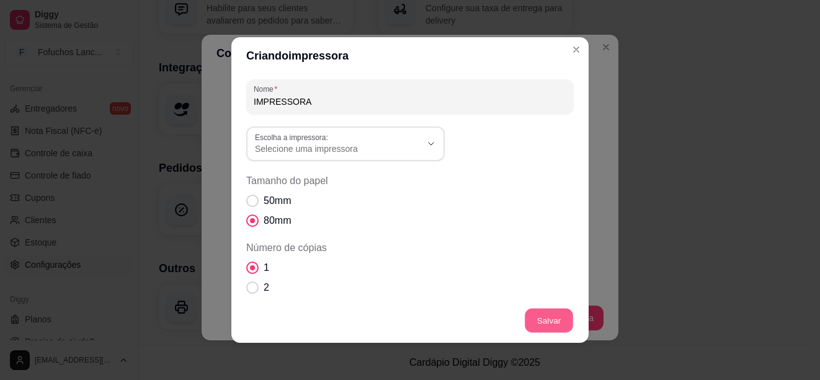
click at [529, 313] on button "Salvar" at bounding box center [549, 321] width 48 height 24
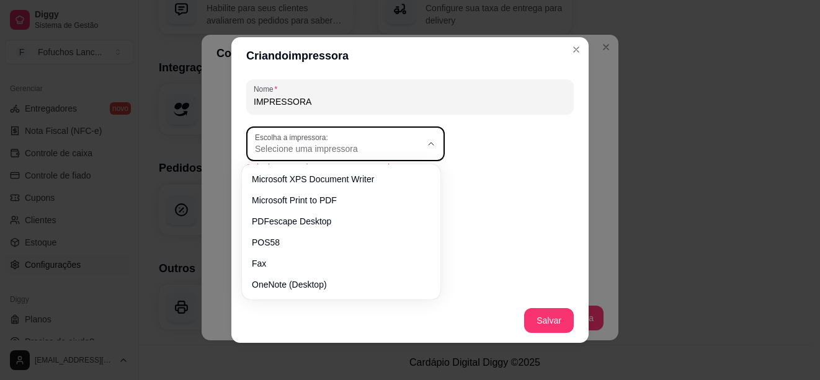
click at [338, 145] on span "Selecione uma impressora" at bounding box center [338, 149] width 166 height 12
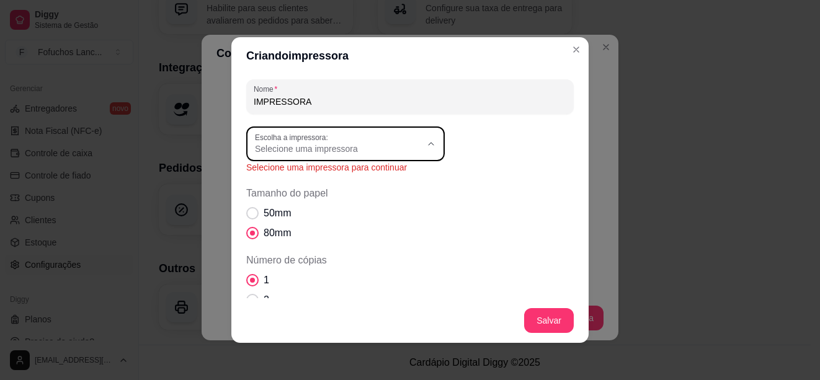
click at [374, 176] on span "Microsoft XPS Document Writer" at bounding box center [334, 179] width 159 height 12
type input "Microsoft XPS Document Writer"
select select "Microsoft XPS Document Writer"
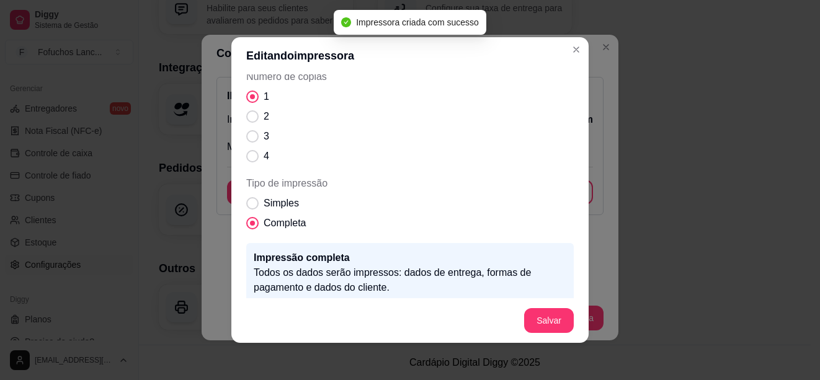
scroll to position [77, 0]
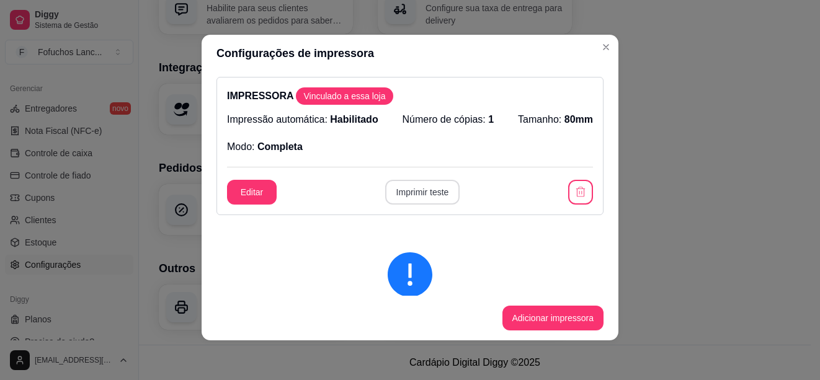
click at [413, 191] on button "Imprimir teste" at bounding box center [422, 192] width 75 height 25
click at [575, 187] on icon "button" at bounding box center [581, 192] width 12 height 12
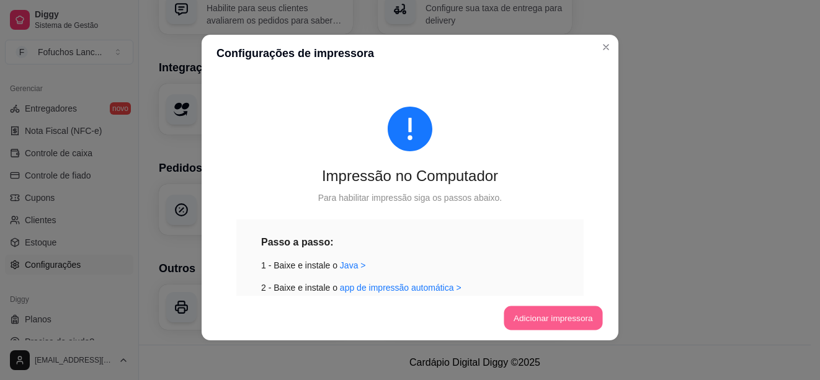
click at [554, 315] on button "Adicionar impressora" at bounding box center [553, 319] width 99 height 24
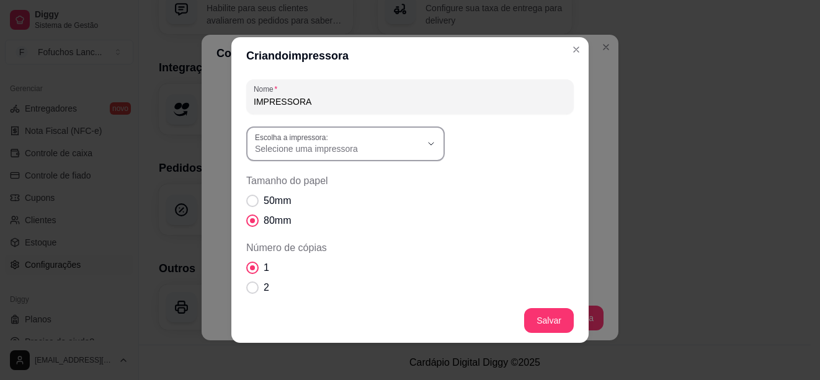
click at [349, 148] on span "Selecione uma impressora" at bounding box center [338, 149] width 166 height 12
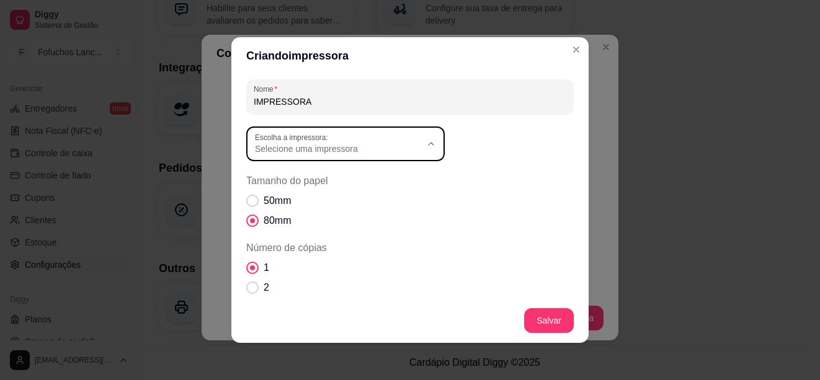
click at [496, 192] on div "Tamanho do papel 50mm 80mm" at bounding box center [410, 201] width 328 height 55
